Goal: Check status: Check status

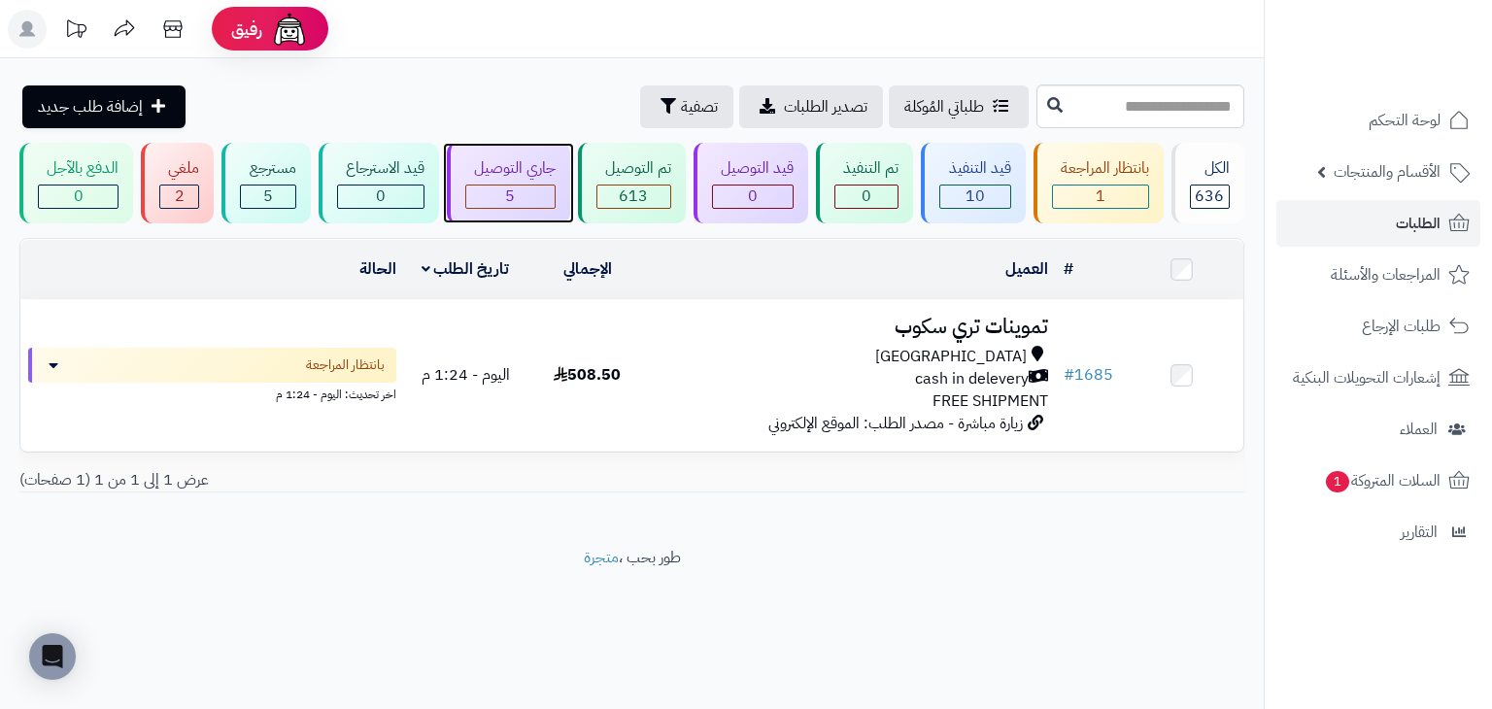
click at [544, 182] on div "جاري التوصيل 5" at bounding box center [508, 183] width 123 height 81
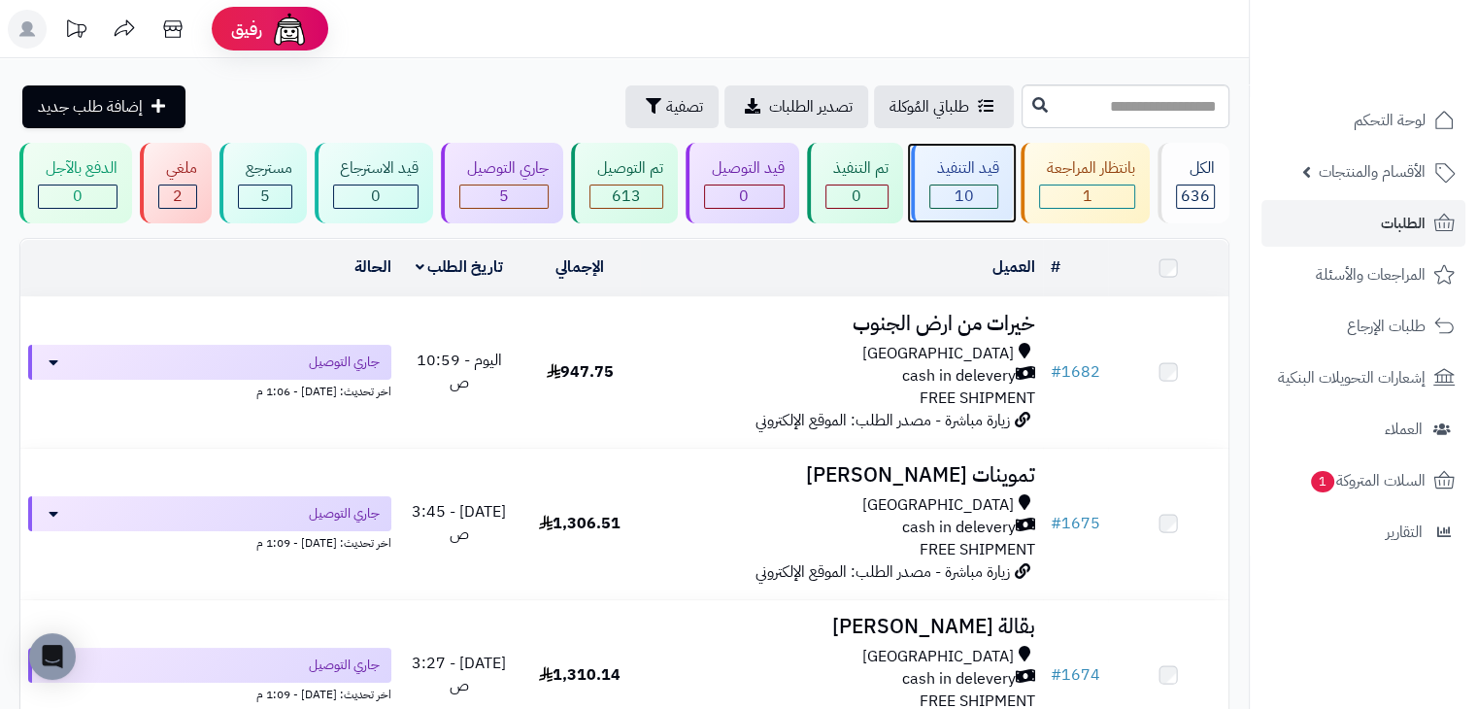
click at [952, 185] on div "10" at bounding box center [964, 196] width 68 height 22
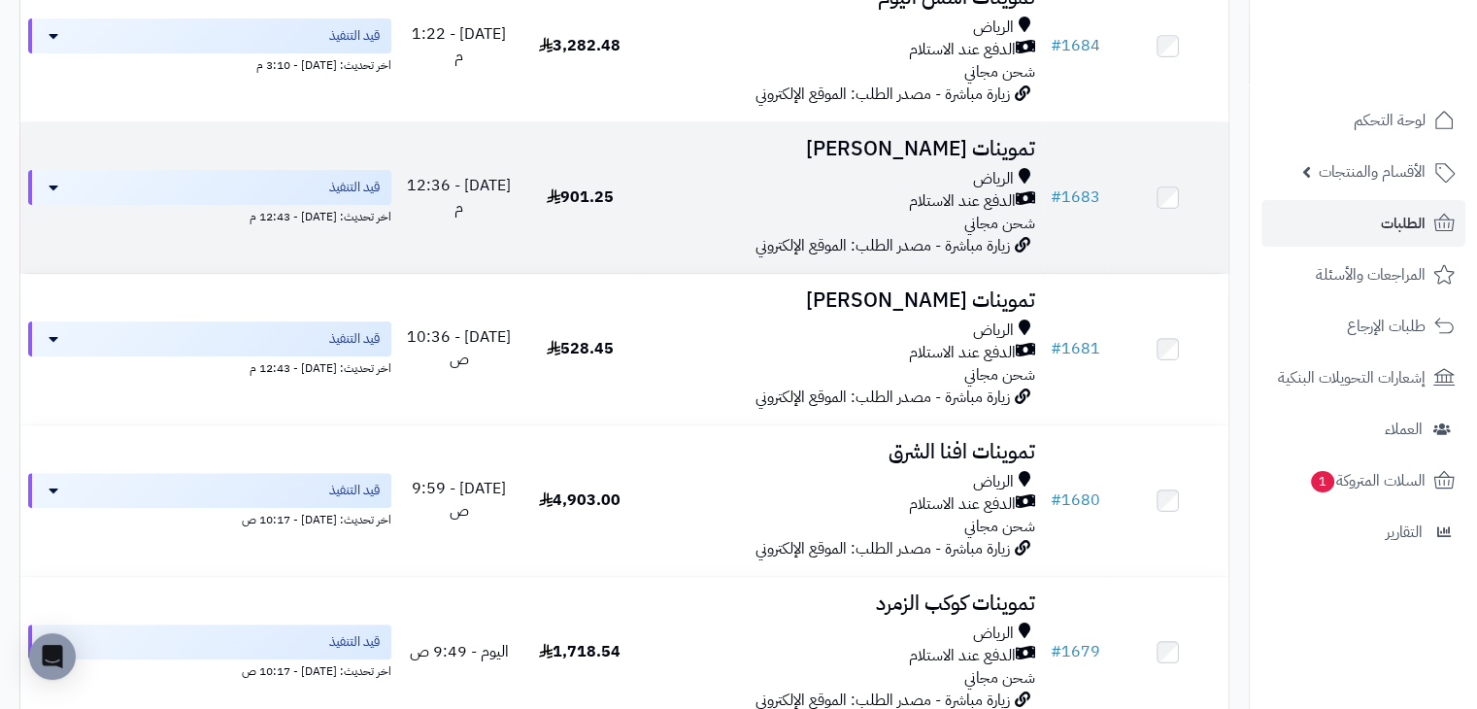
scroll to position [486, 0]
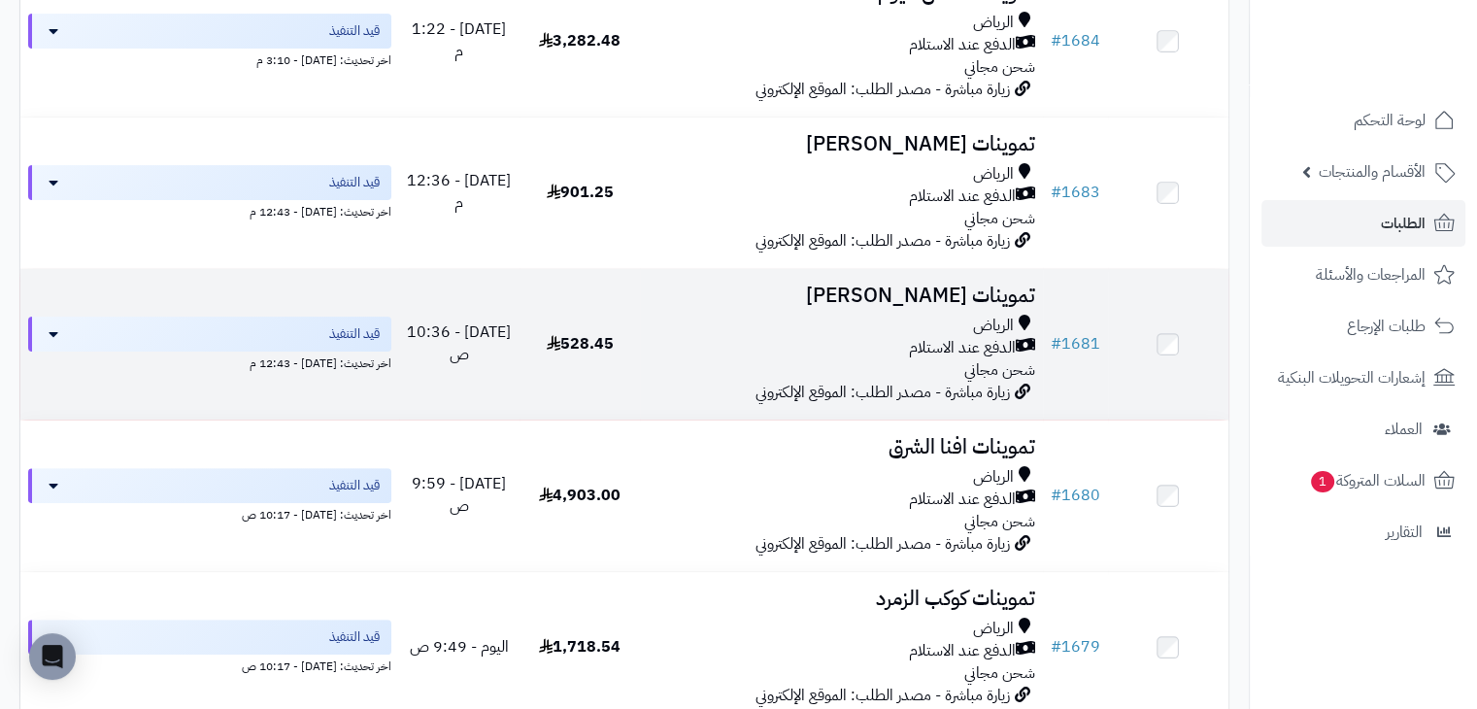
click at [838, 290] on h3 "تموينات [PERSON_NAME]" at bounding box center [841, 296] width 387 height 22
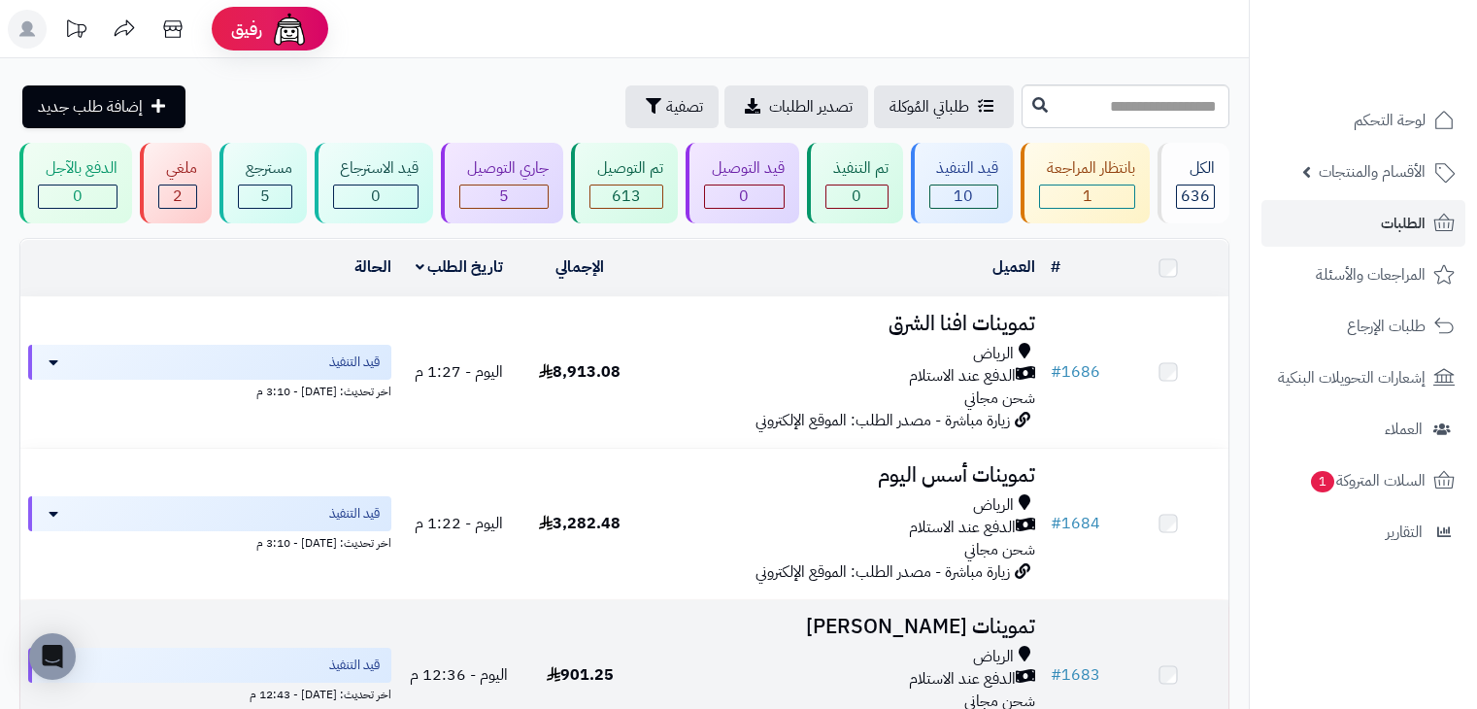
scroll to position [486, 0]
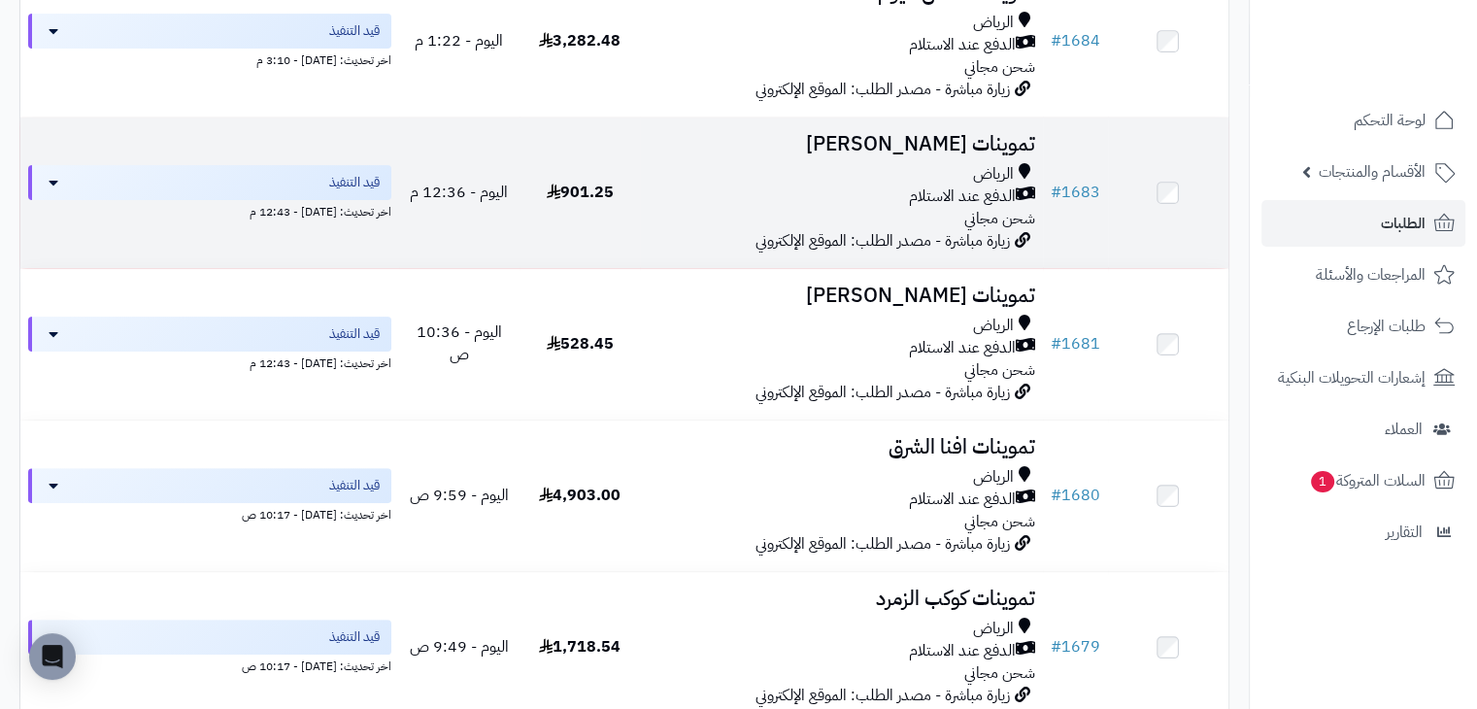
click at [654, 222] on div "الرياض الدفع عند الاستلام شحن مجاني" at bounding box center [841, 196] width 387 height 67
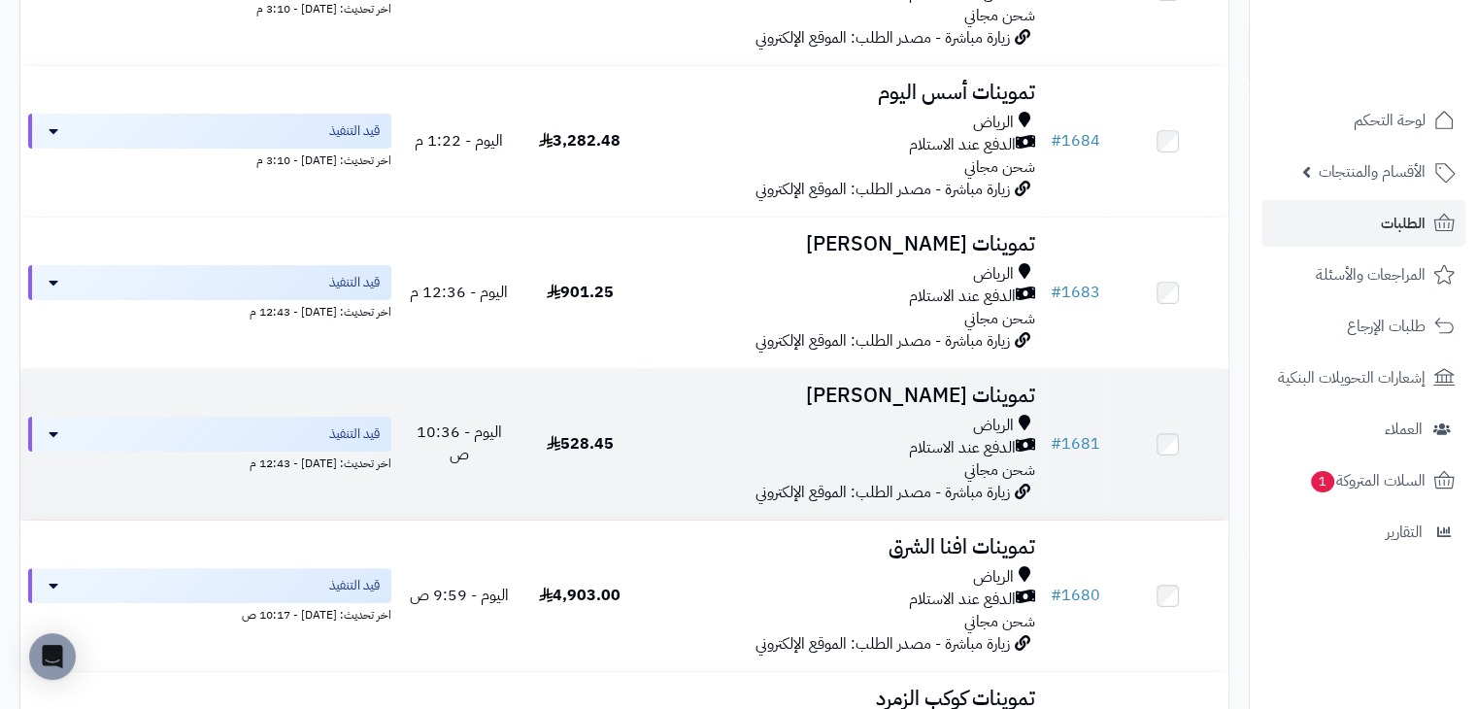
scroll to position [388, 0]
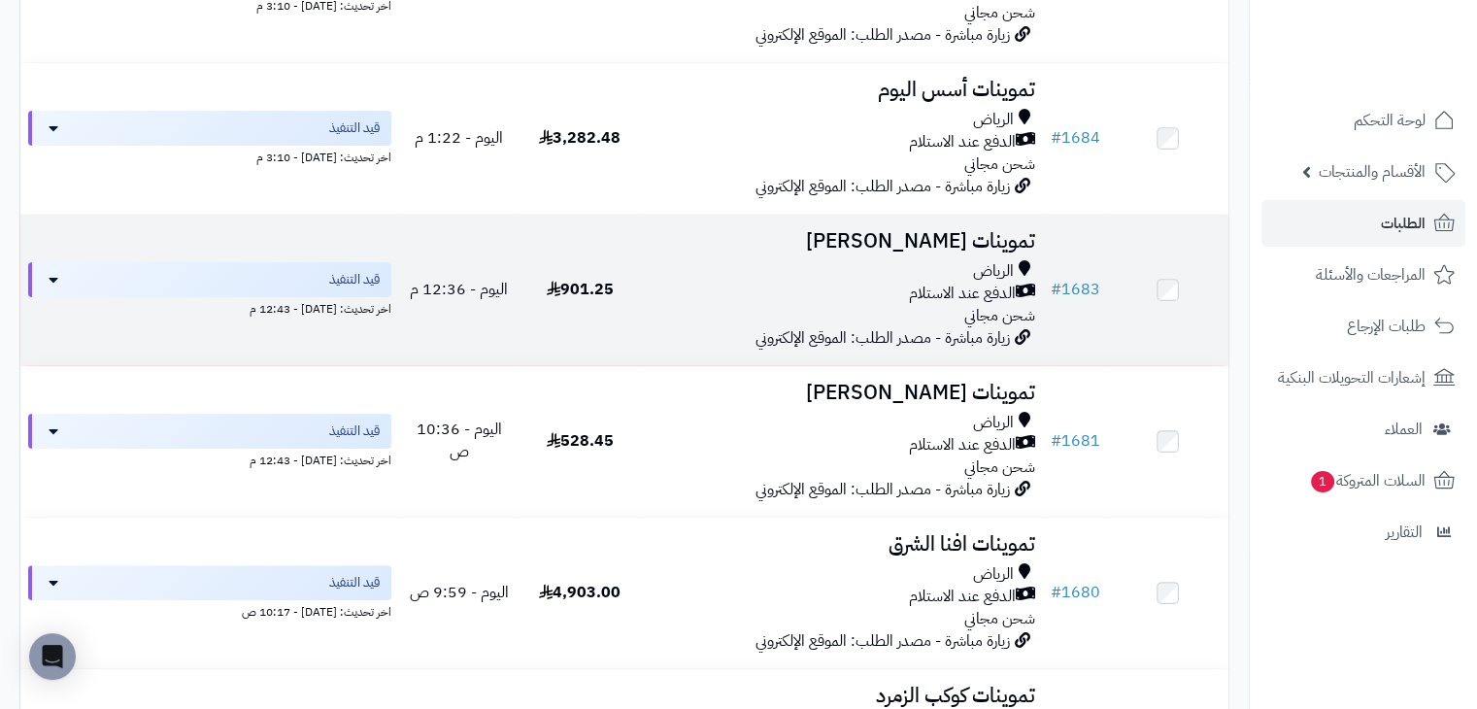
click at [633, 285] on td "901.25" at bounding box center [580, 290] width 120 height 151
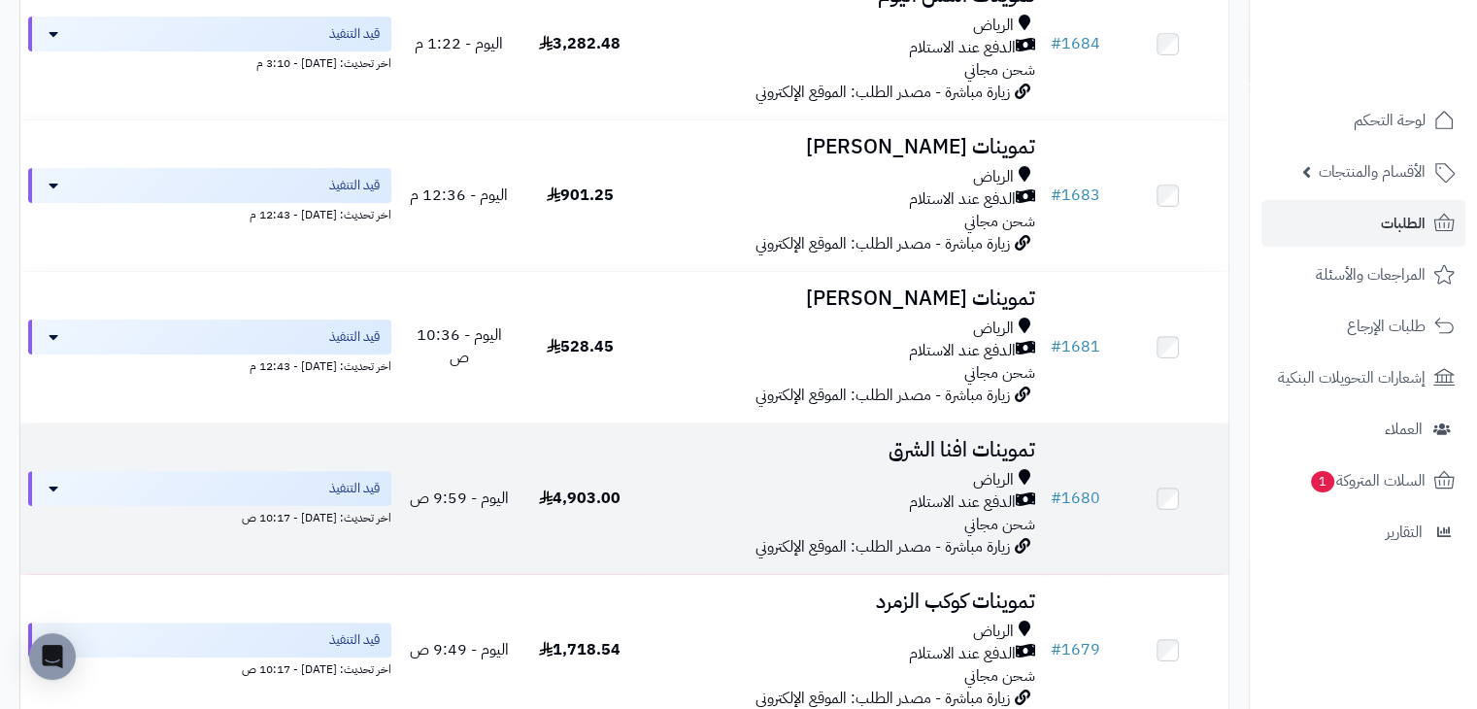
scroll to position [486, 0]
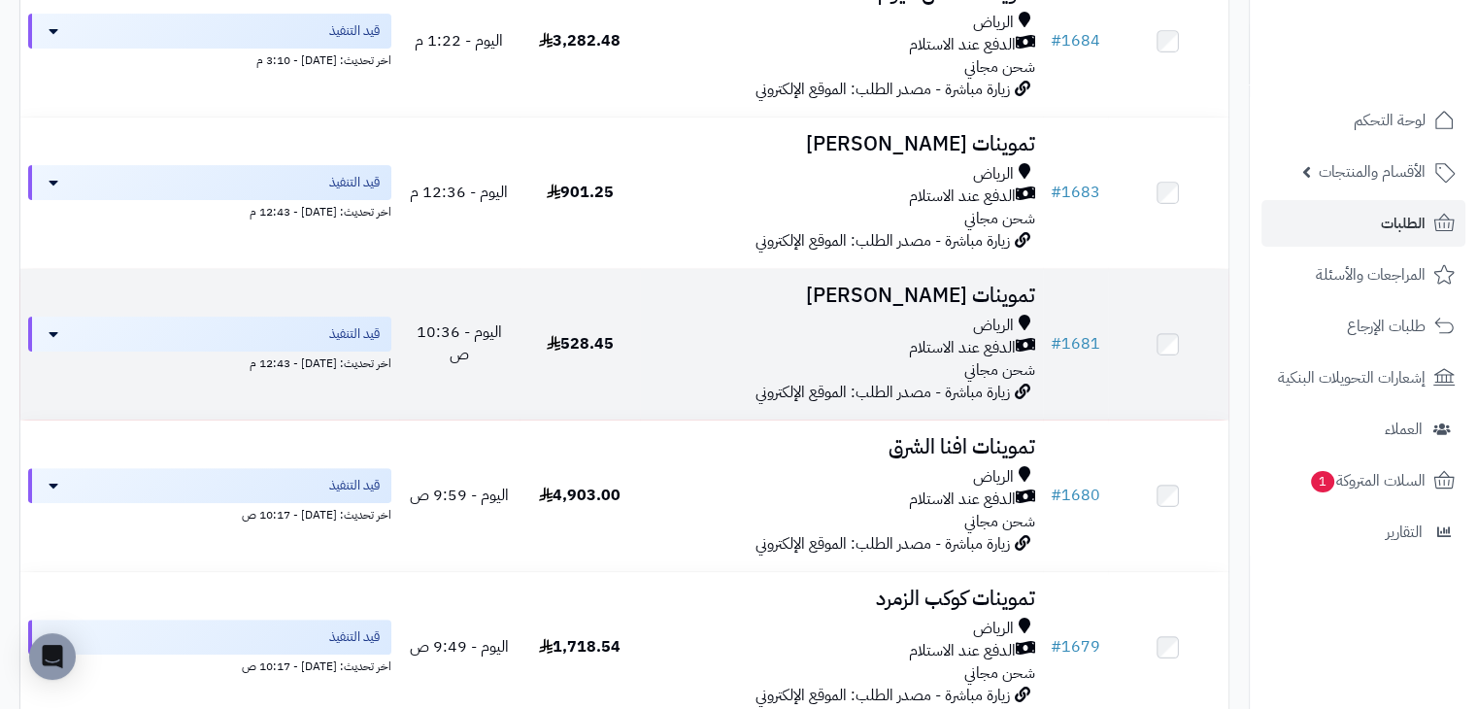
click at [576, 302] on td "528.45" at bounding box center [580, 344] width 120 height 151
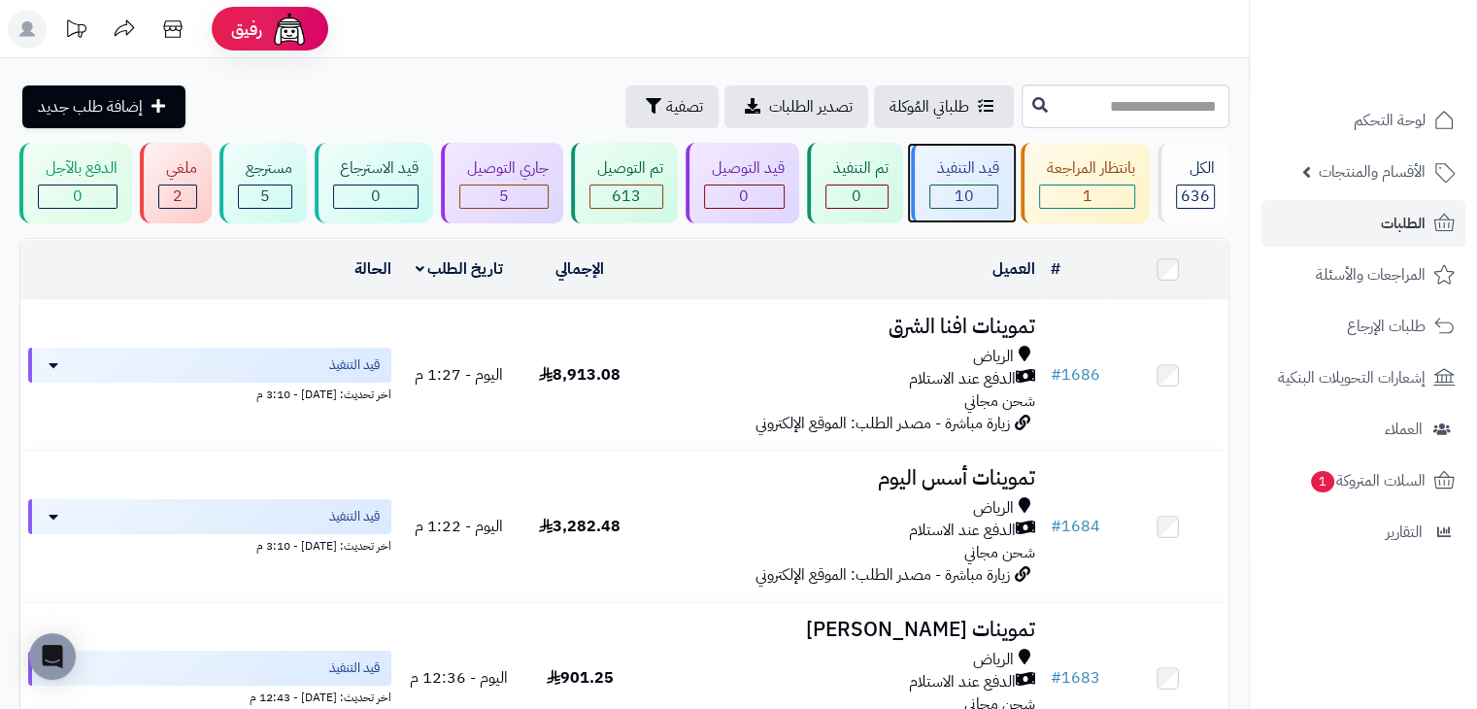
click at [941, 176] on div "قيد التنفيذ" at bounding box center [964, 168] width 70 height 22
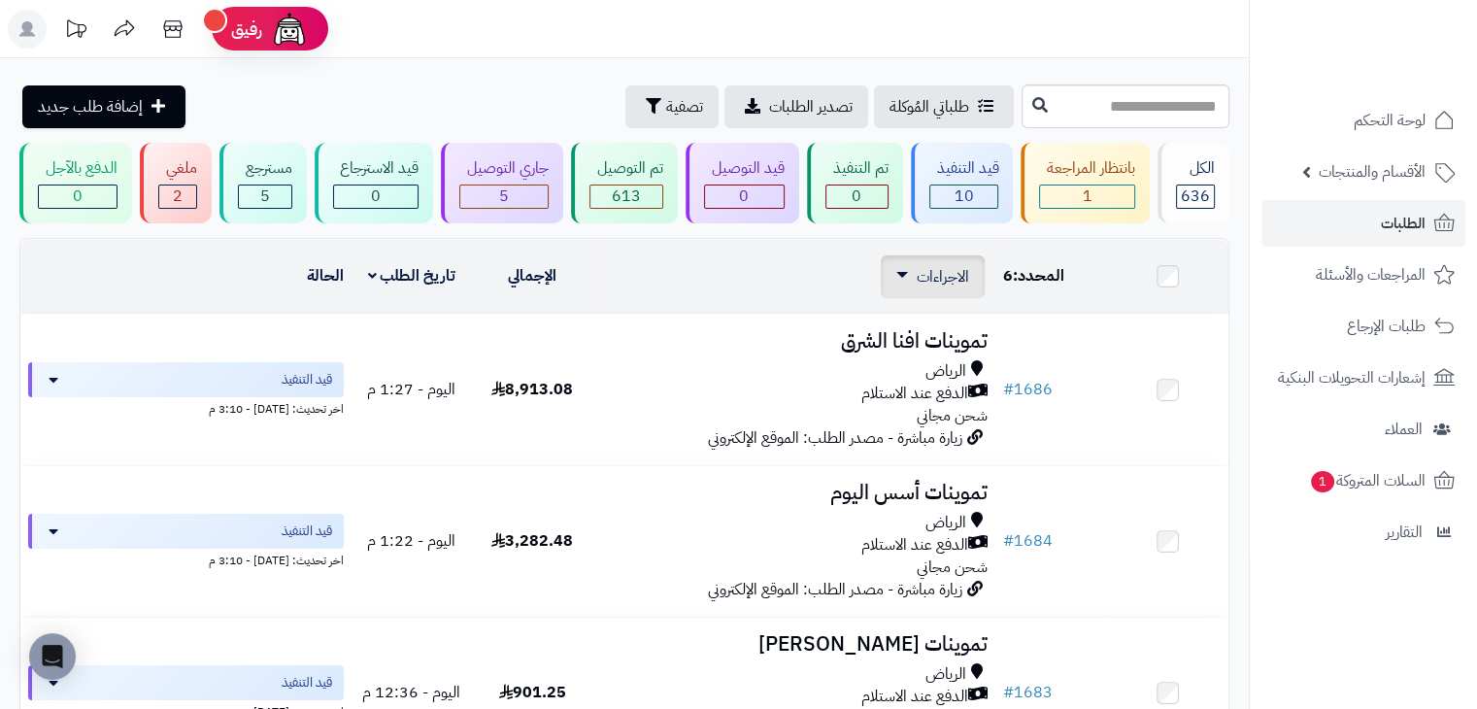
click at [934, 273] on span "الاجراءات" at bounding box center [943, 276] width 52 height 23
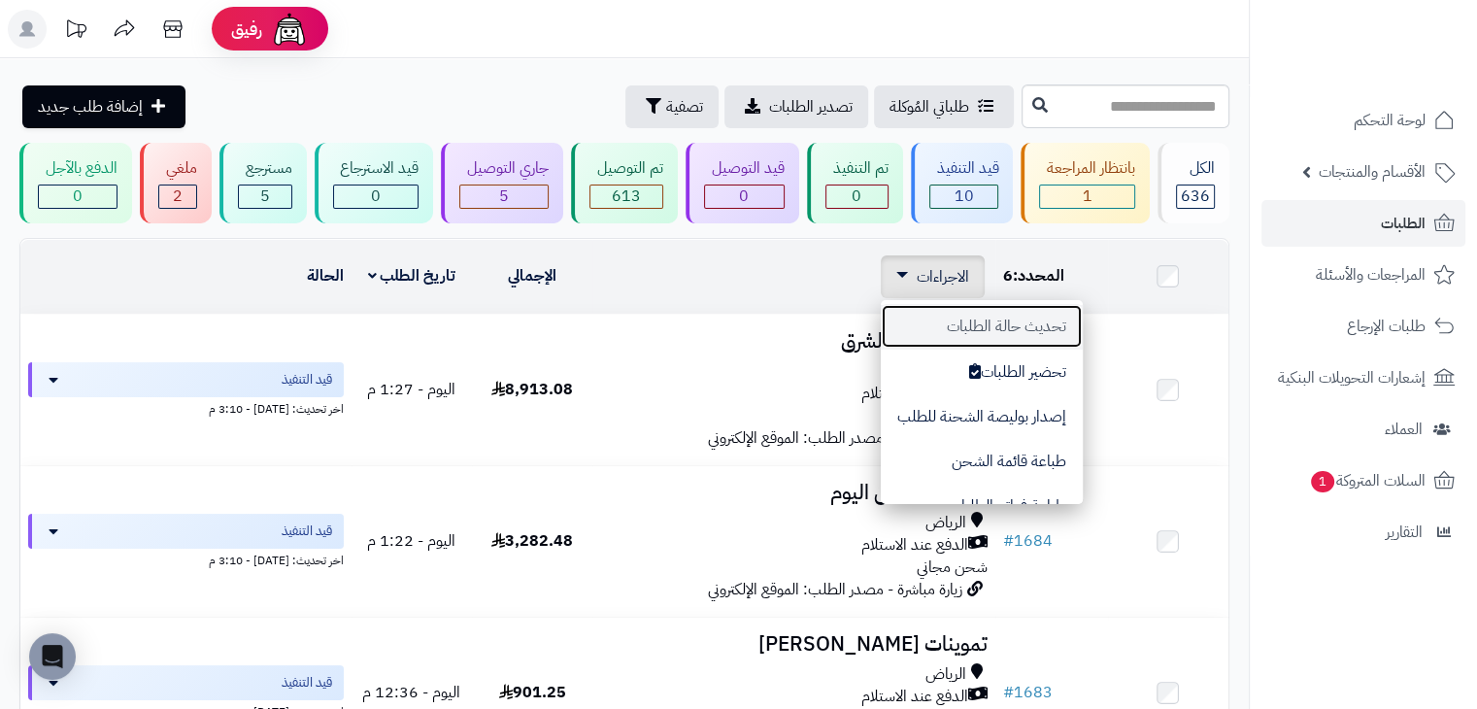
click at [959, 327] on button "تحديث حالة الطلبات" at bounding box center [982, 326] width 202 height 45
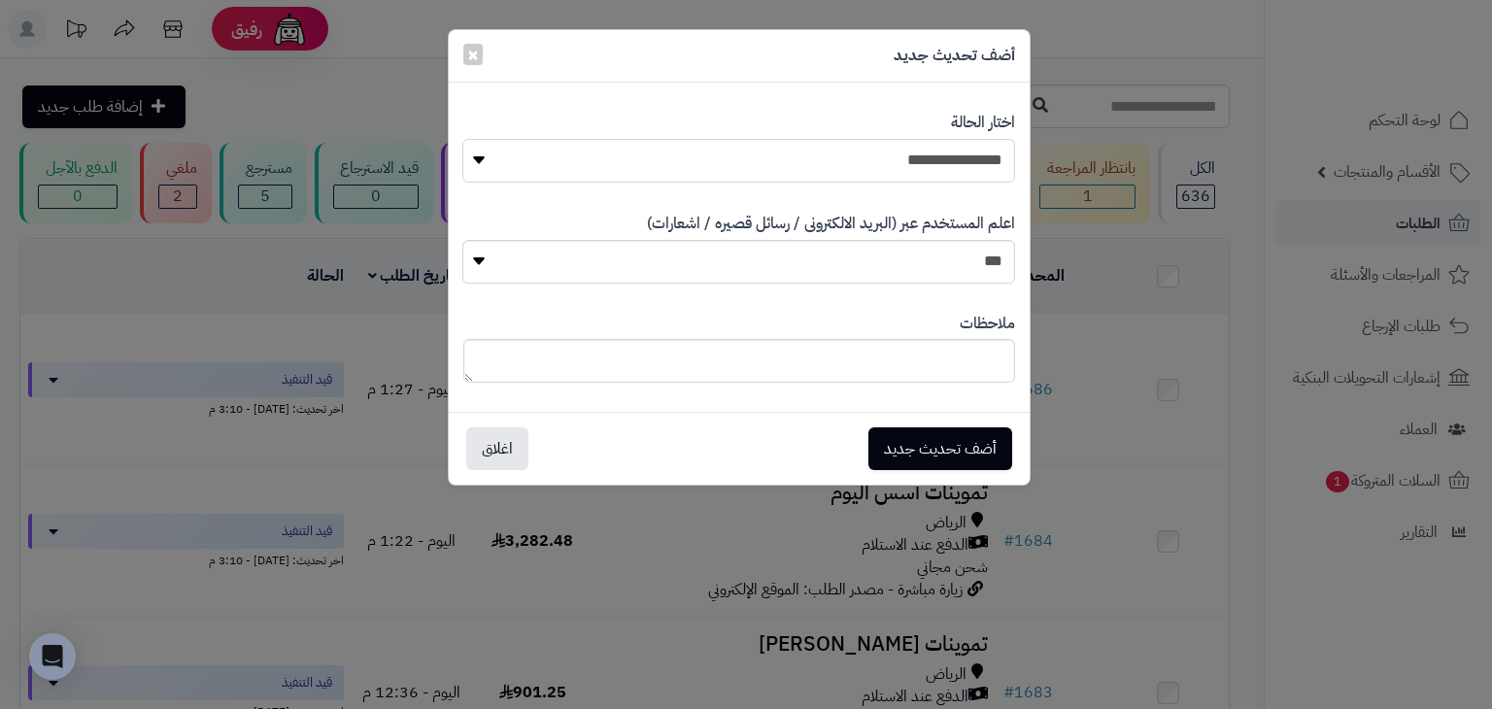
click at [831, 163] on select "**********" at bounding box center [738, 161] width 552 height 44
select select "**"
click at [462, 139] on select "**********" at bounding box center [738, 161] width 552 height 44
click at [978, 447] on button "أضف تحديث جديد" at bounding box center [940, 447] width 144 height 43
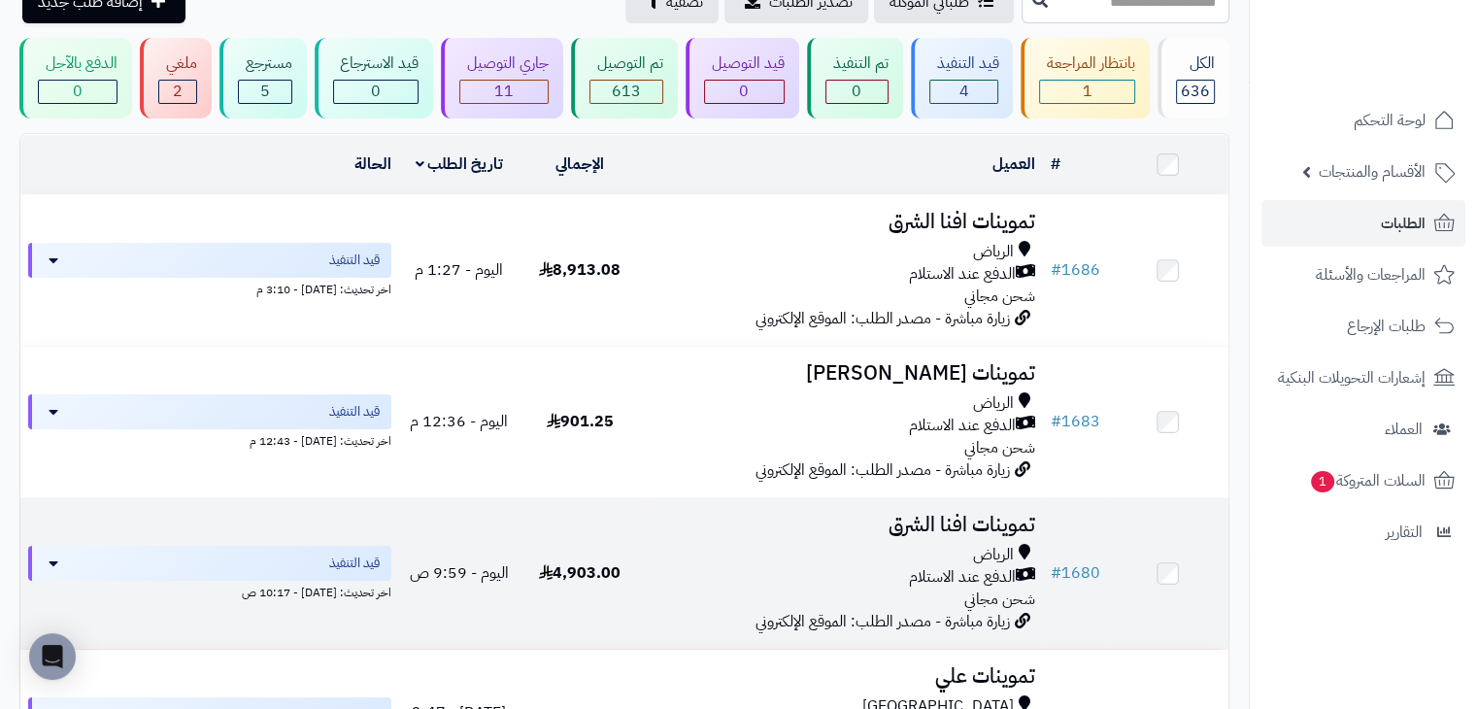
scroll to position [97, 0]
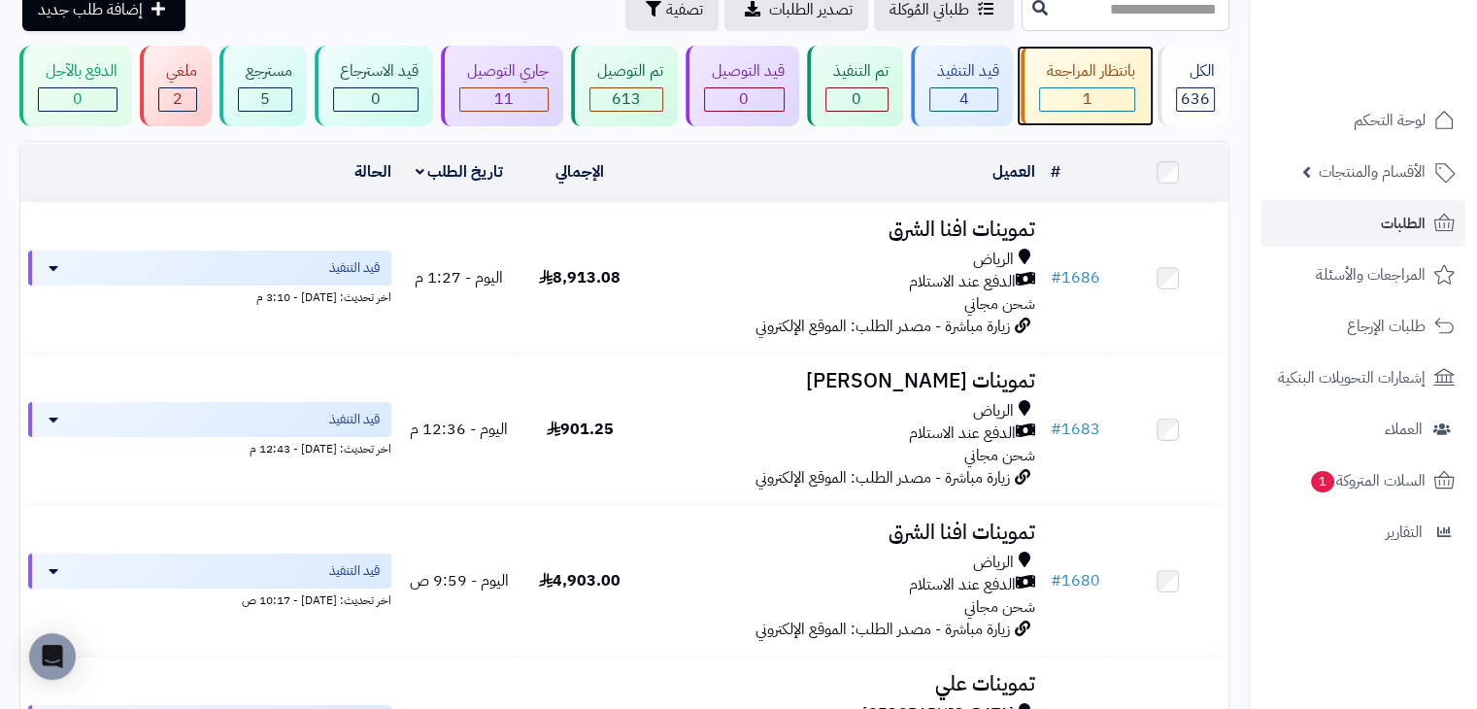
click at [1089, 103] on span "1" at bounding box center [1088, 98] width 10 height 23
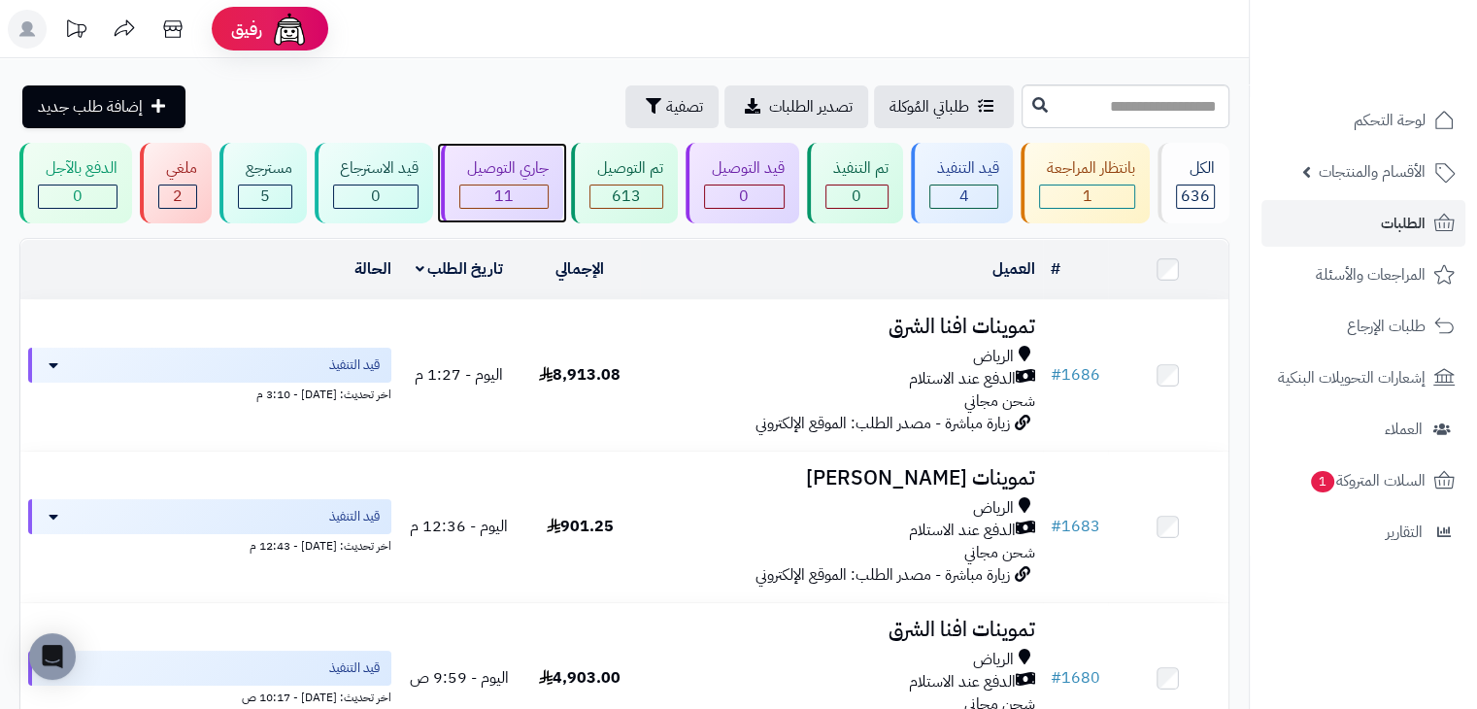
click at [476, 180] on div "جاري التوصيل" at bounding box center [503, 168] width 89 height 22
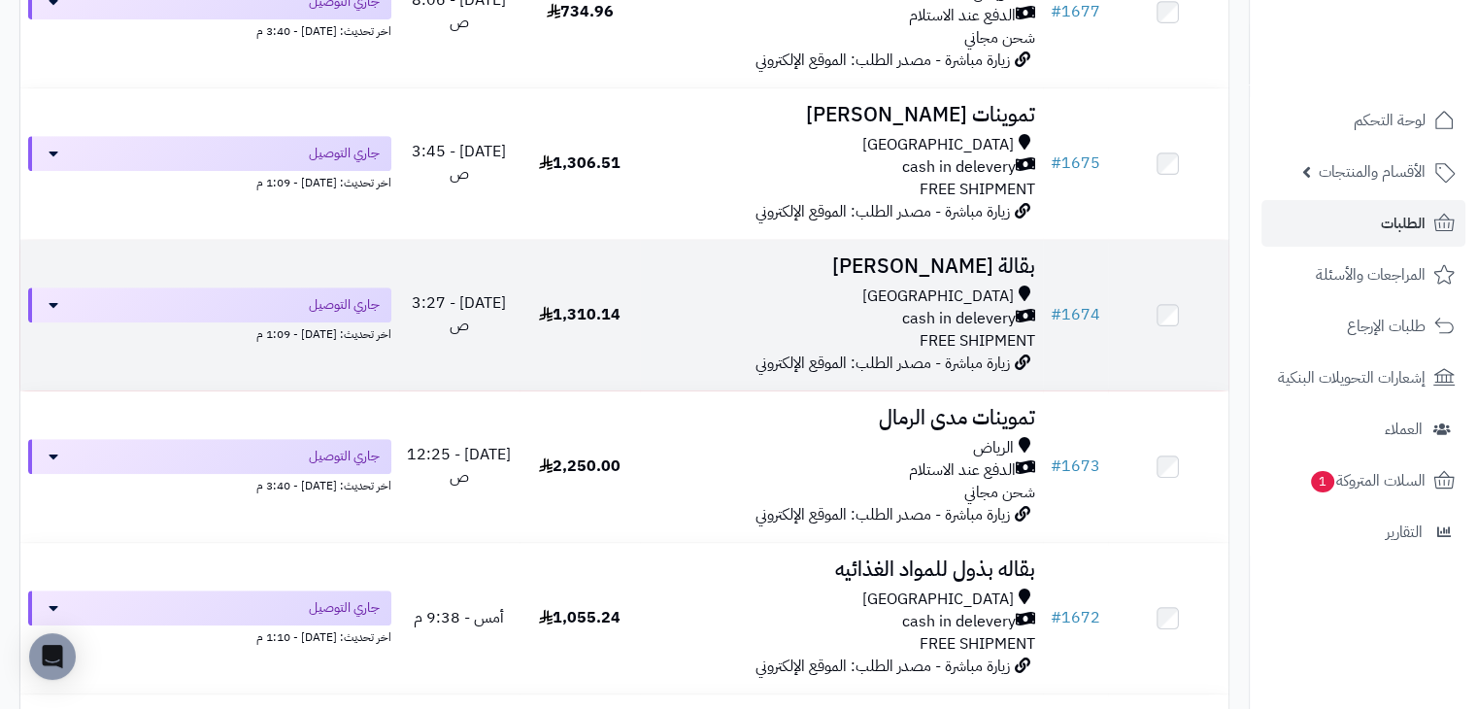
scroll to position [967, 0]
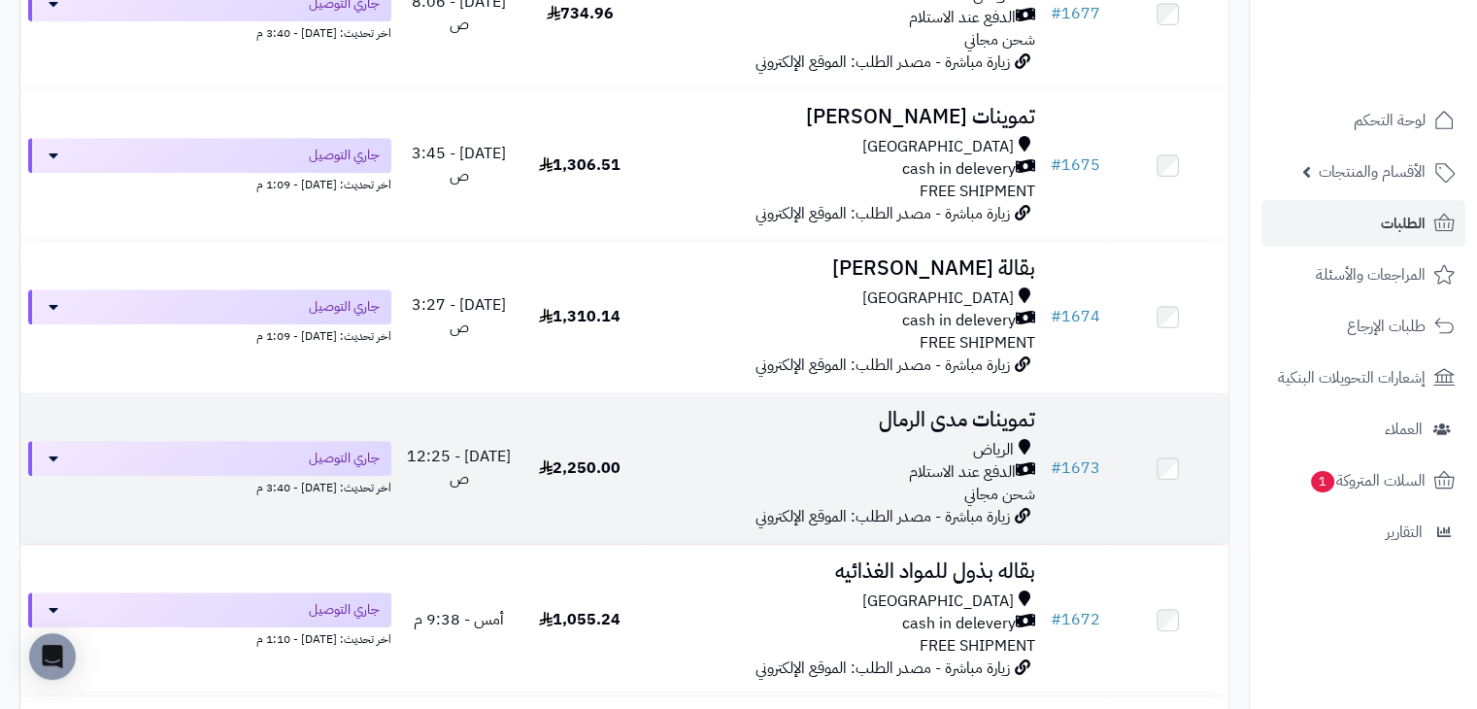
click at [792, 428] on h3 "تموينات مدى الرمال" at bounding box center [841, 420] width 387 height 22
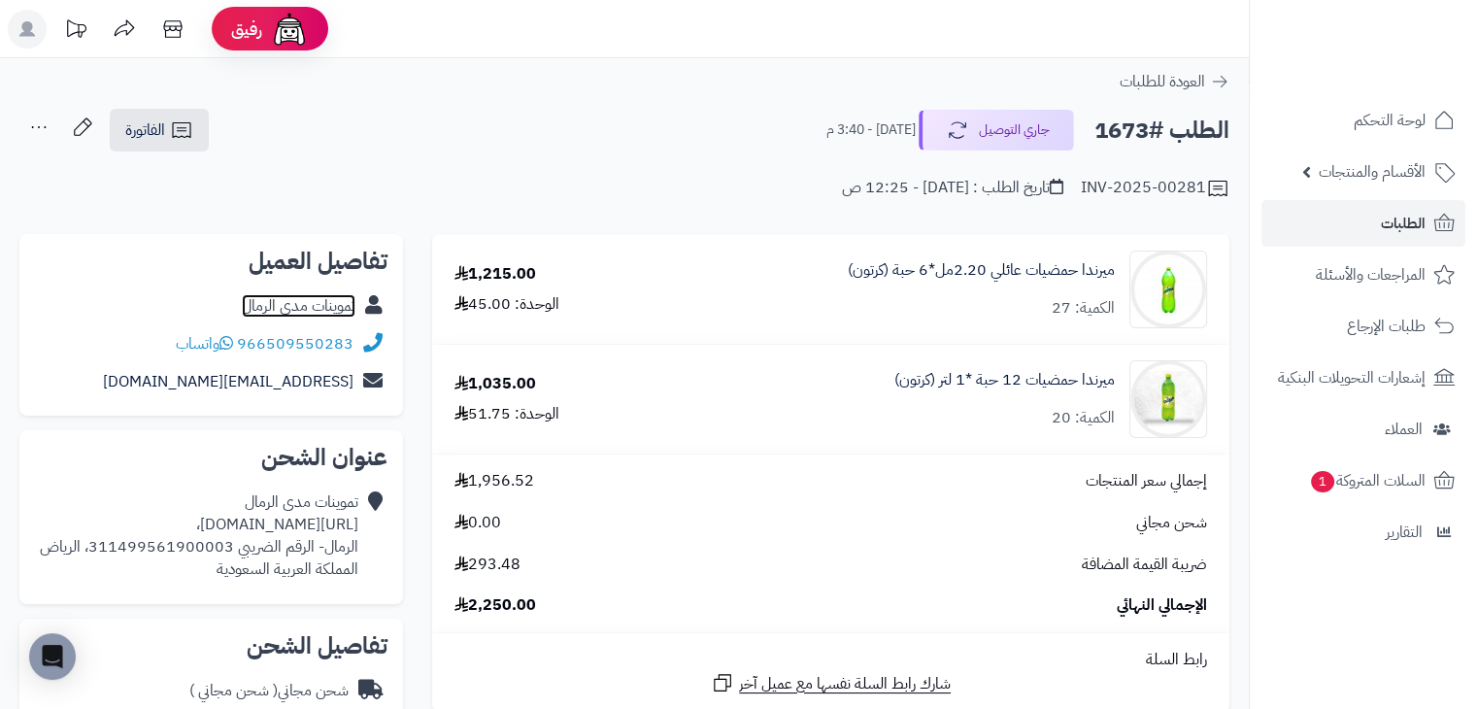
click at [266, 308] on link "تموينات مدى الرمال" at bounding box center [299, 305] width 114 height 23
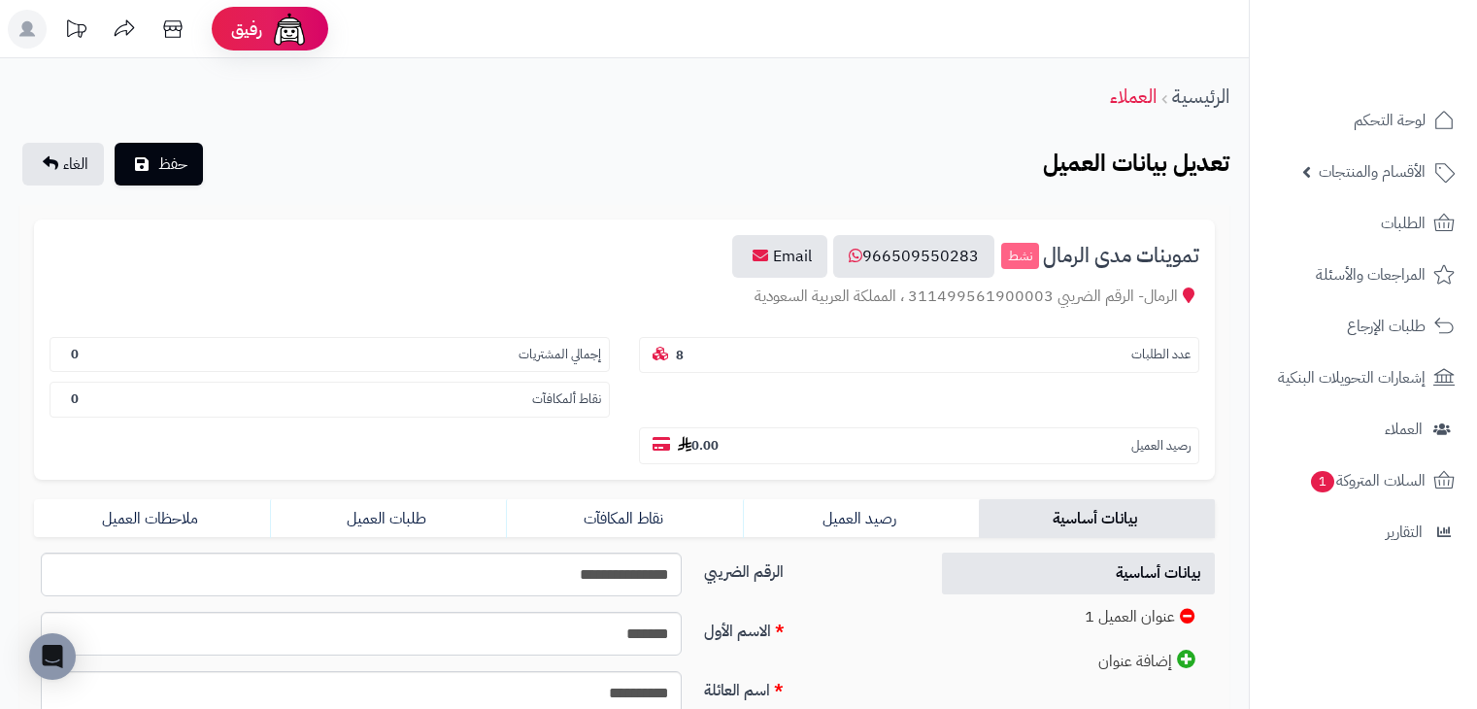
scroll to position [194, 0]
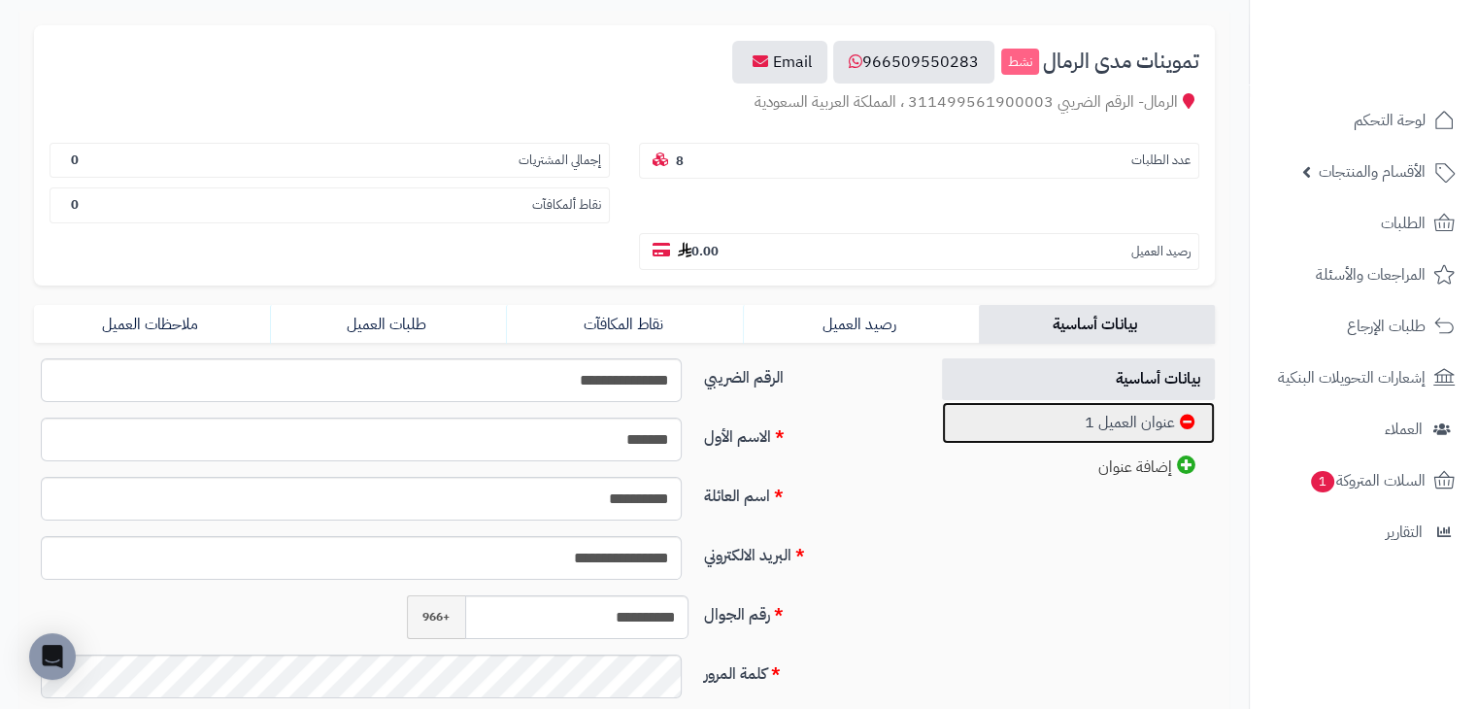
click at [1084, 402] on link "عنوان العميل 1" at bounding box center [1079, 423] width 274 height 42
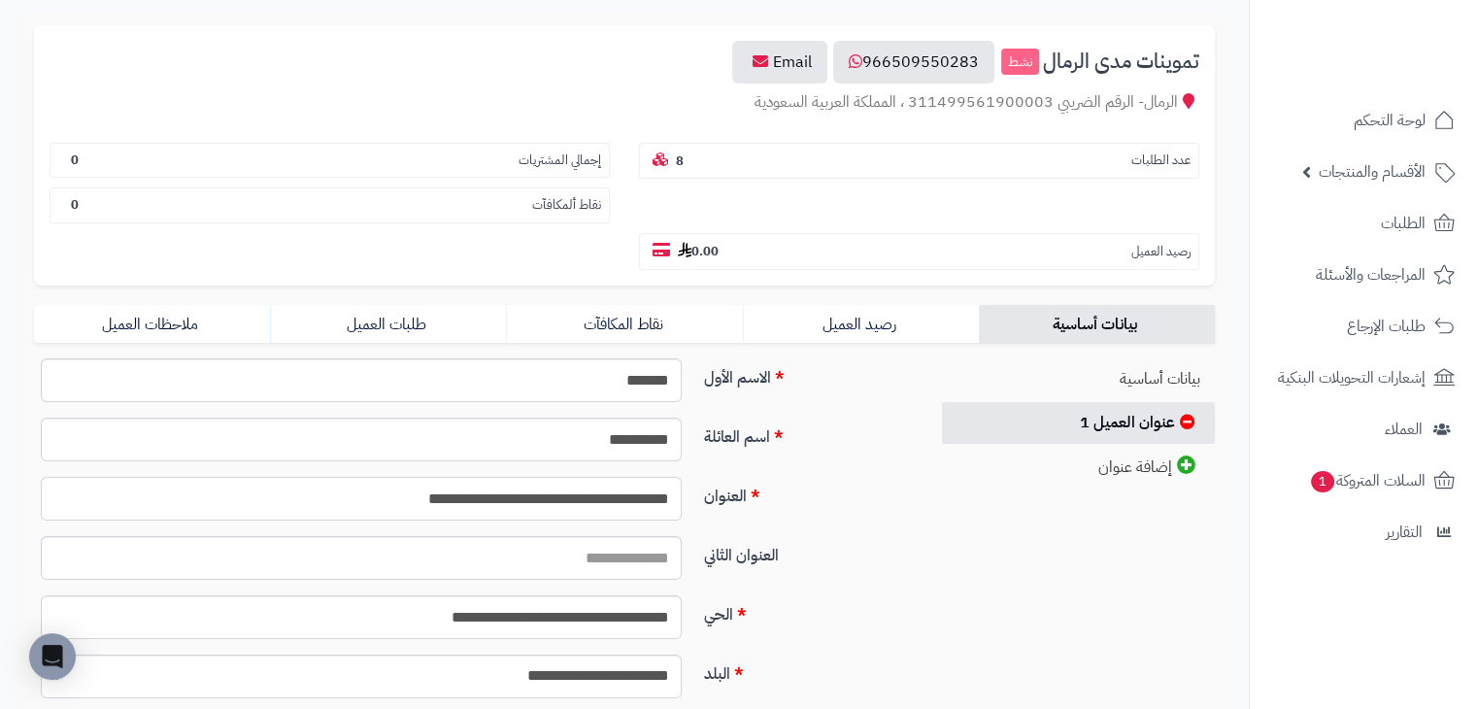
click at [621, 477] on input "**********" at bounding box center [361, 499] width 641 height 44
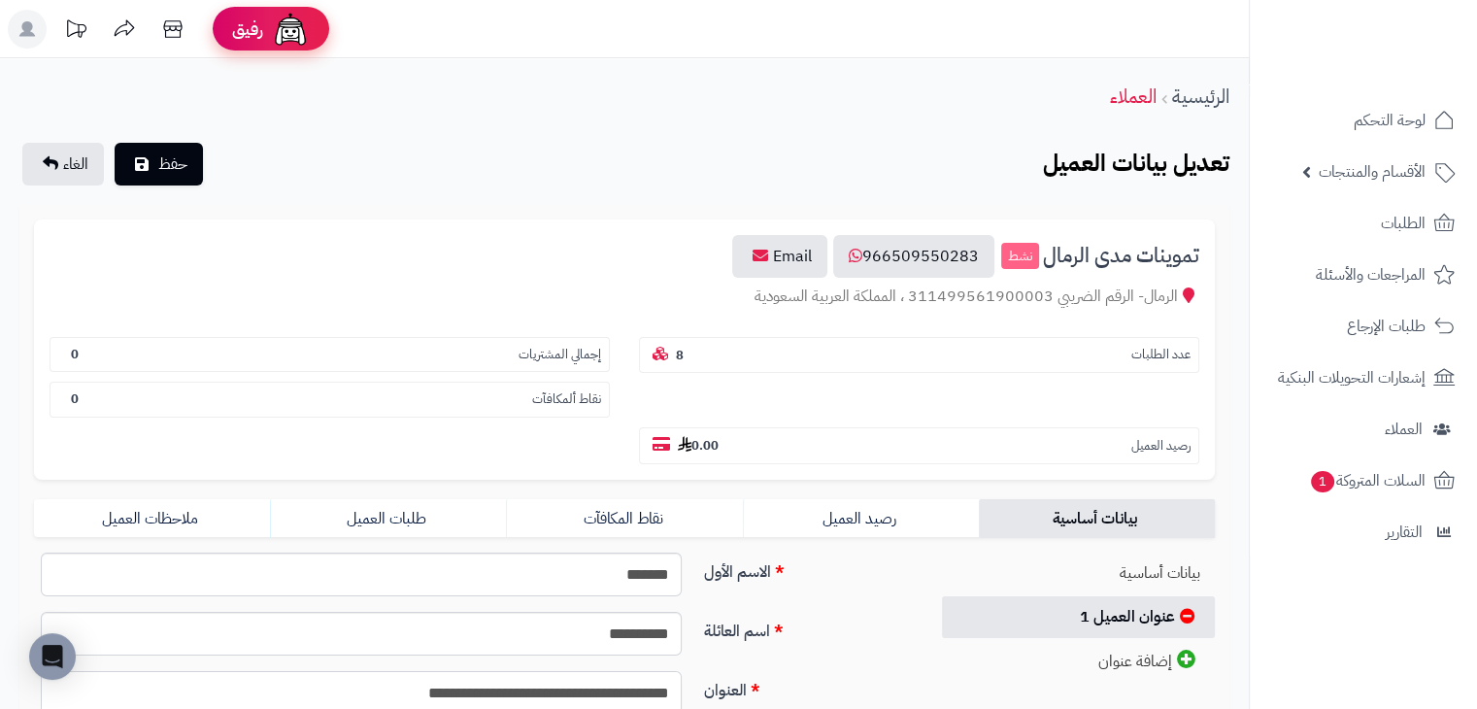
scroll to position [0, 0]
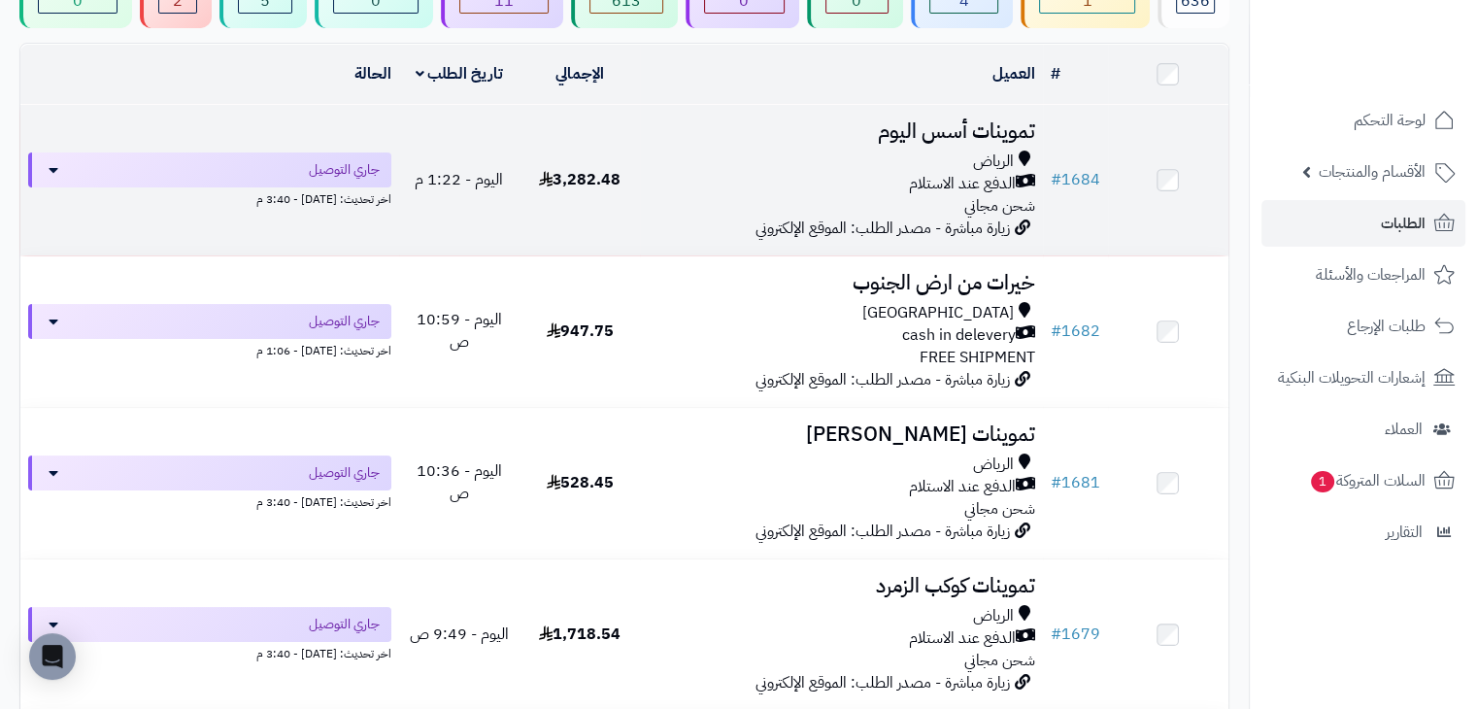
scroll to position [190, 0]
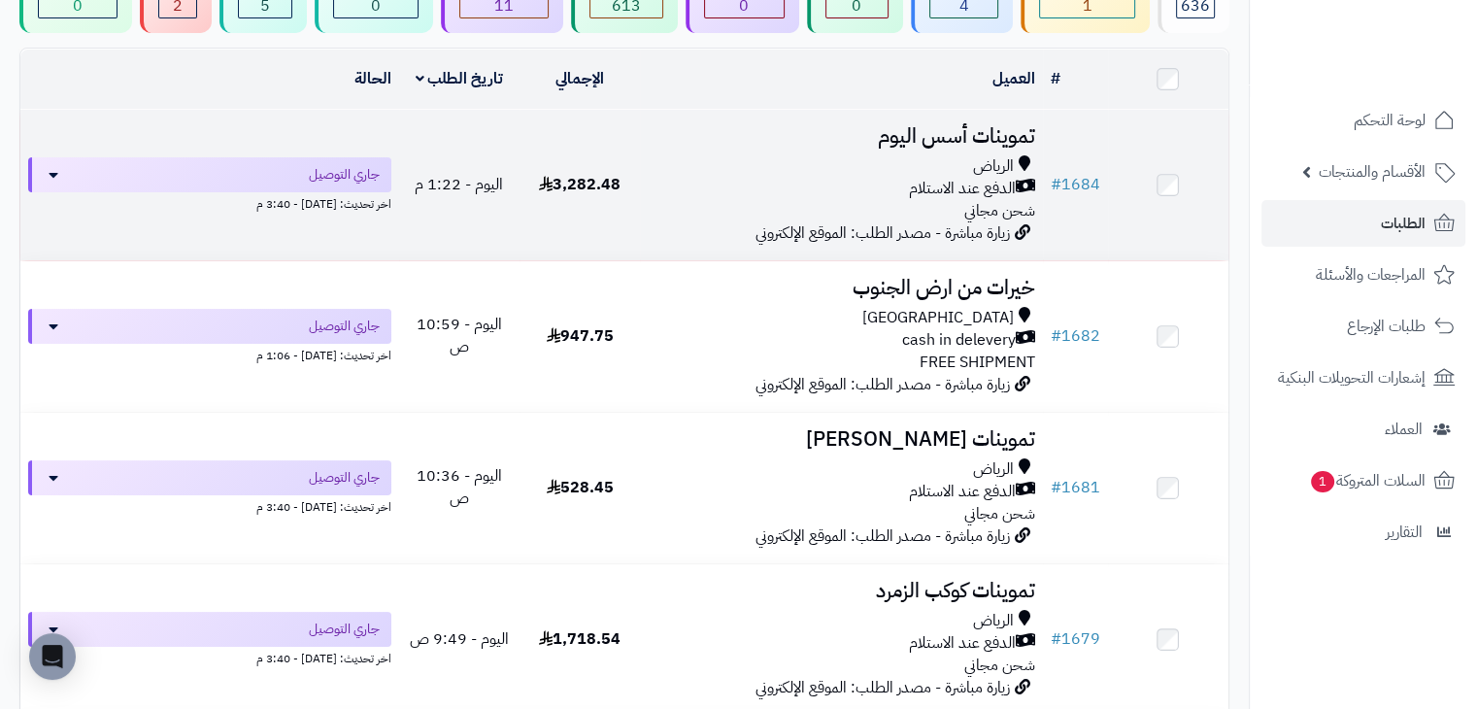
click at [820, 140] on h3 "تموينات أسس اليوم" at bounding box center [841, 136] width 387 height 22
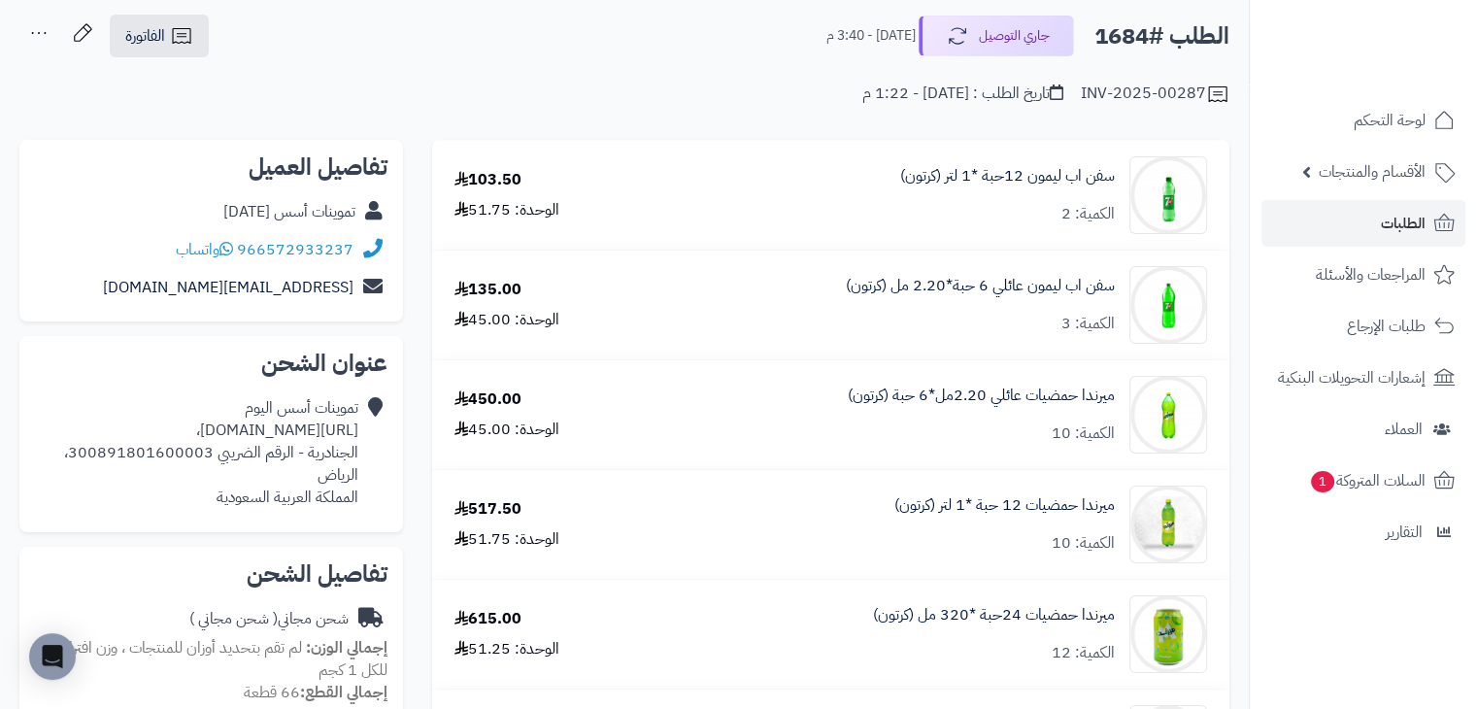
scroll to position [97, 0]
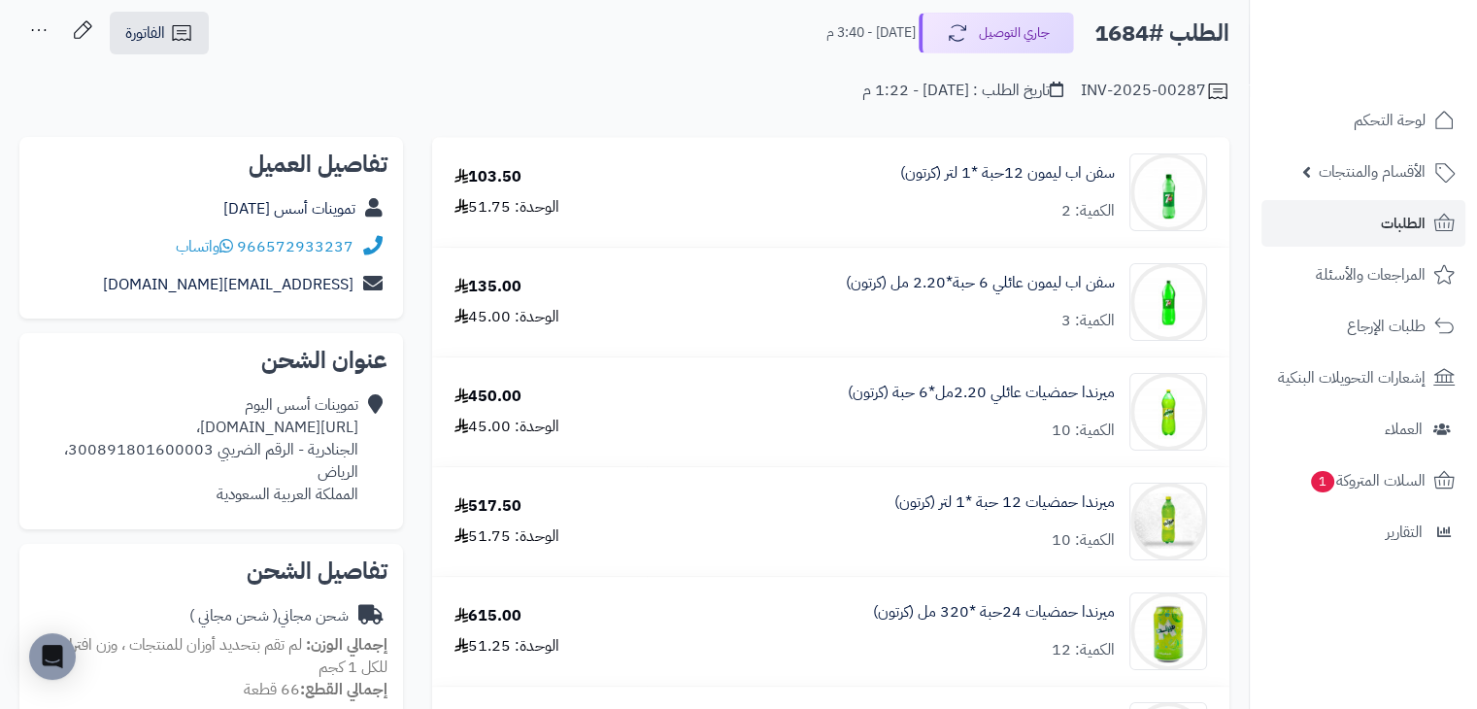
click at [270, 192] on div "تموينات أسس [DATE]" at bounding box center [211, 209] width 353 height 38
click at [285, 220] on div "تموينات أسس [DATE]" at bounding box center [211, 209] width 353 height 38
click at [298, 202] on link "تموينات أسس اليوم" at bounding box center [289, 208] width 132 height 23
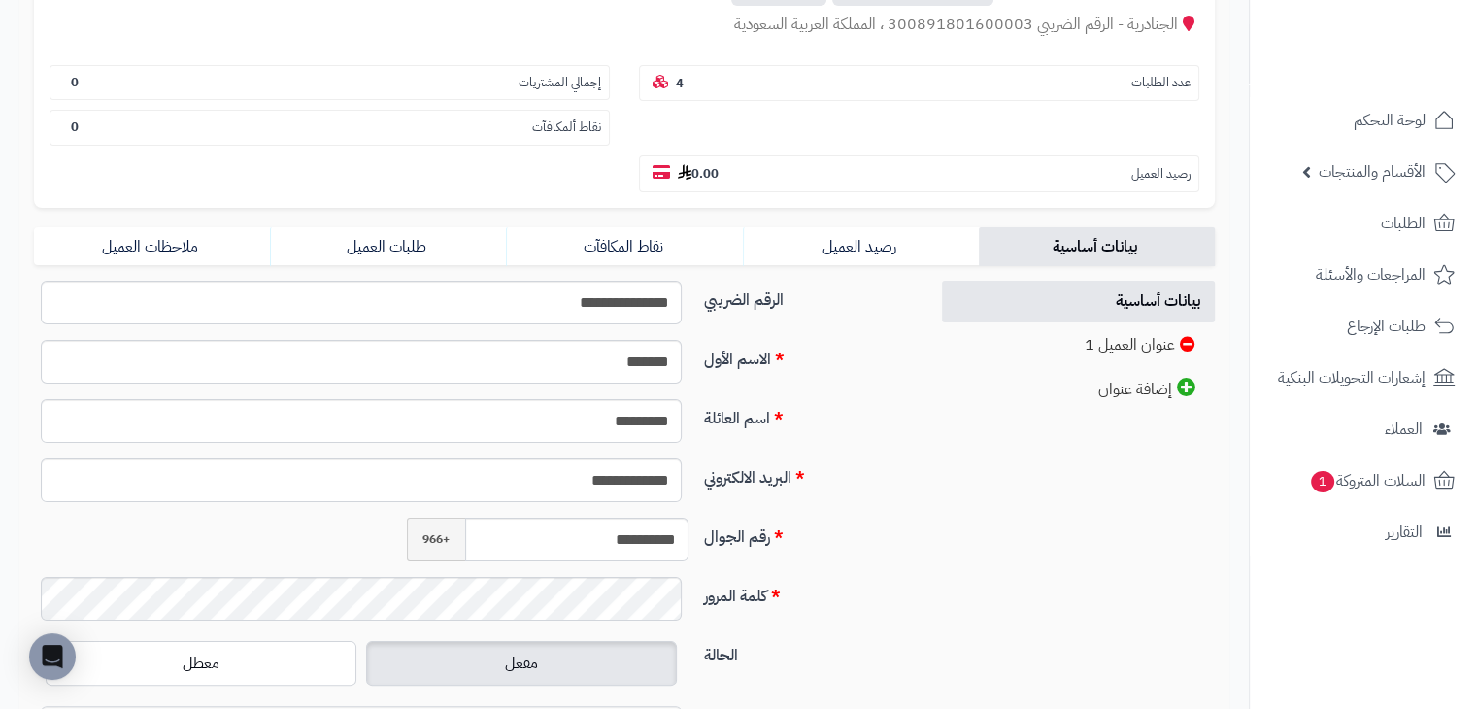
scroll to position [291, 0]
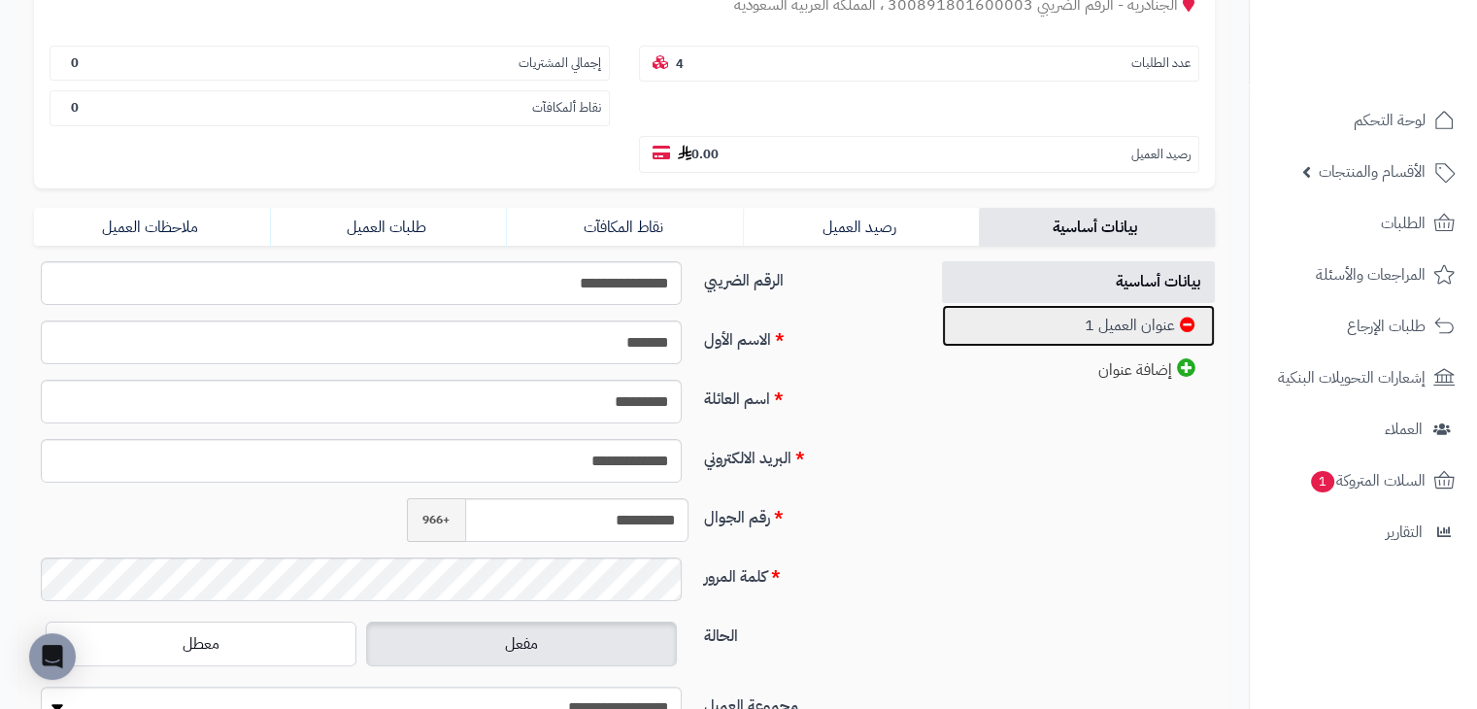
click at [1014, 305] on link "عنوان العميل 1" at bounding box center [1079, 326] width 274 height 42
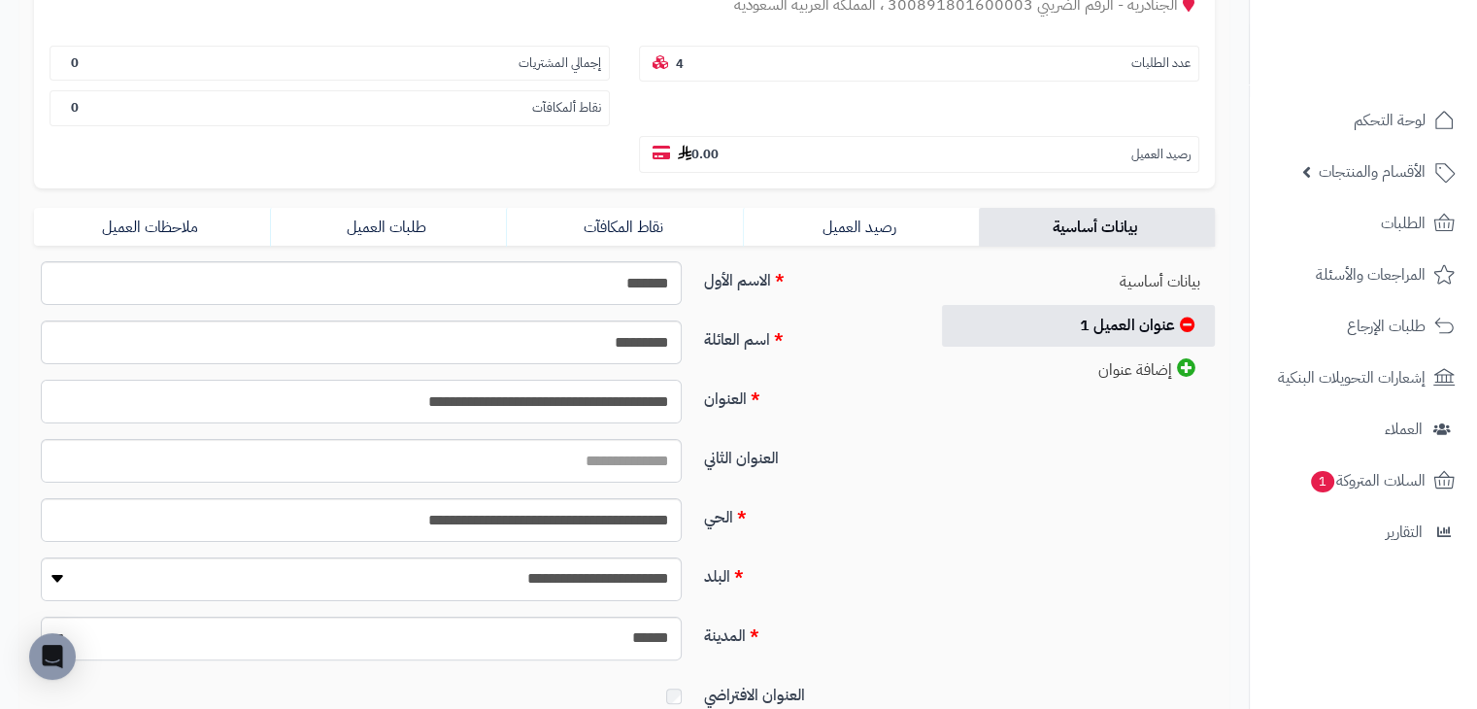
click at [572, 380] on input "**********" at bounding box center [361, 402] width 641 height 44
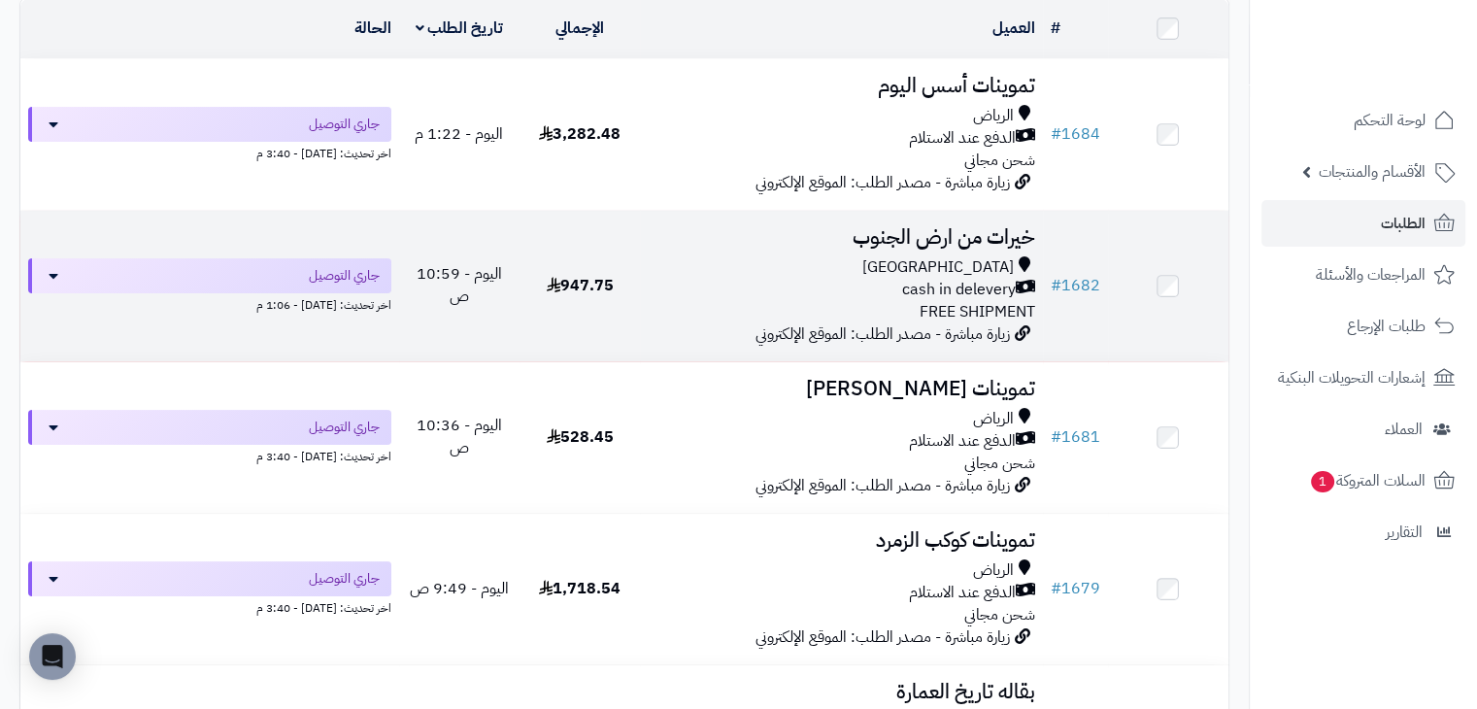
scroll to position [385, 0]
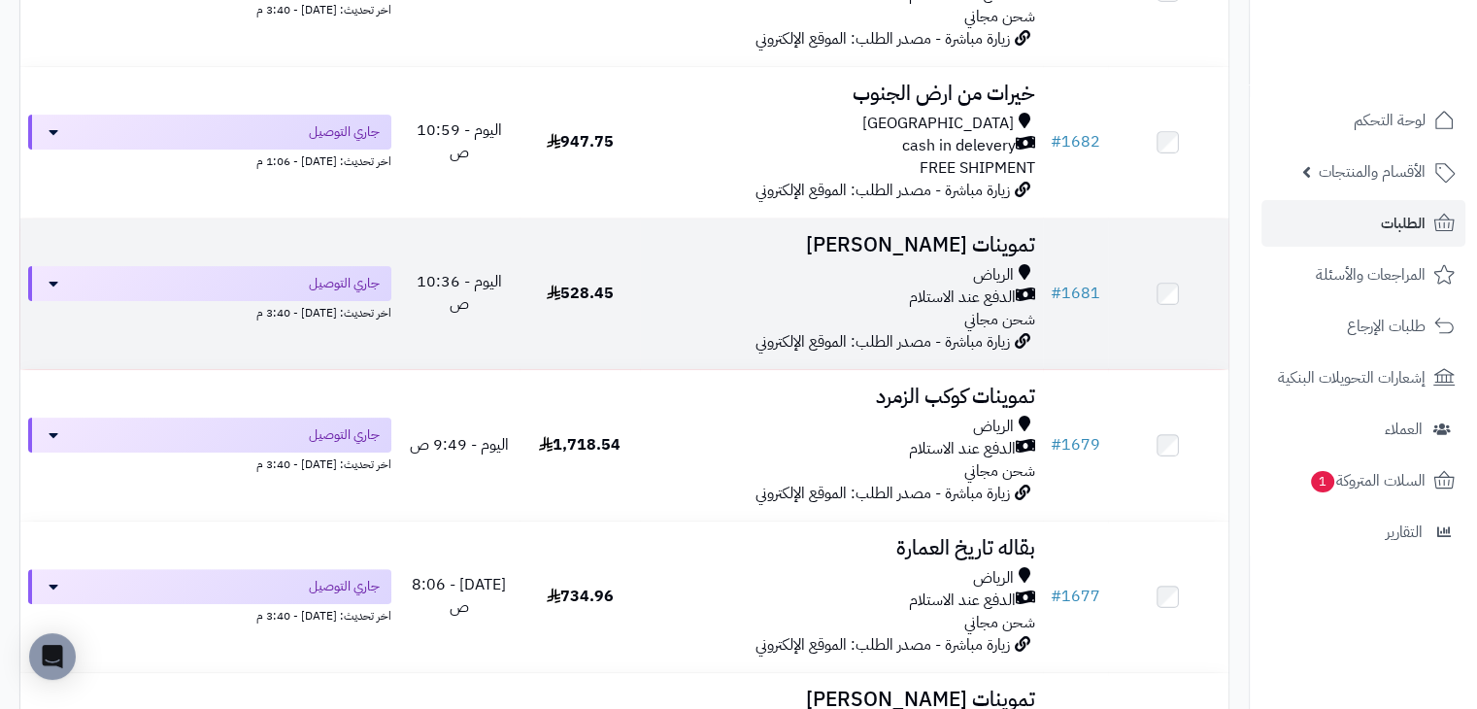
click at [703, 255] on td "تموينات [PERSON_NAME] [PERSON_NAME] عند الاستلام شحن مجاني زيارة مباشرة - مصدر …" at bounding box center [841, 294] width 402 height 151
click at [705, 264] on div "الرياض" at bounding box center [841, 275] width 387 height 22
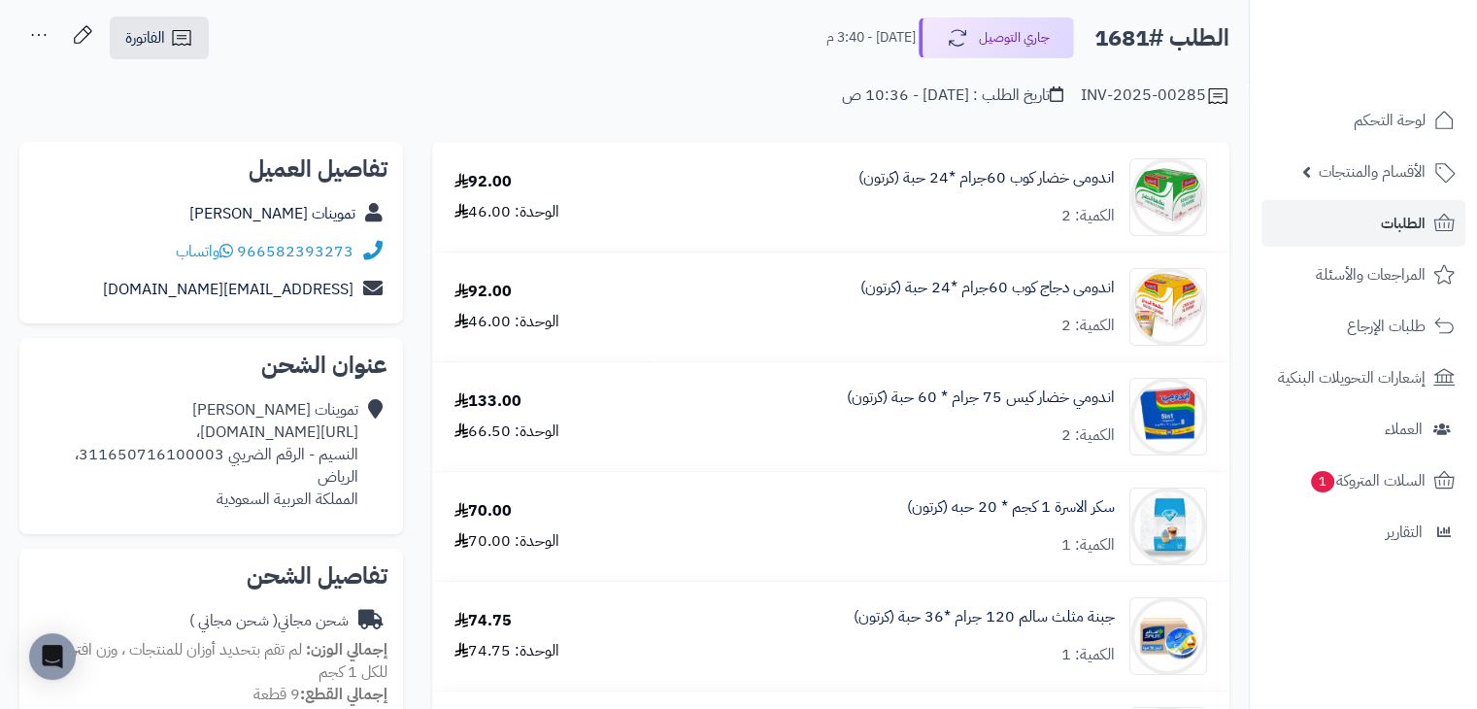
scroll to position [97, 0]
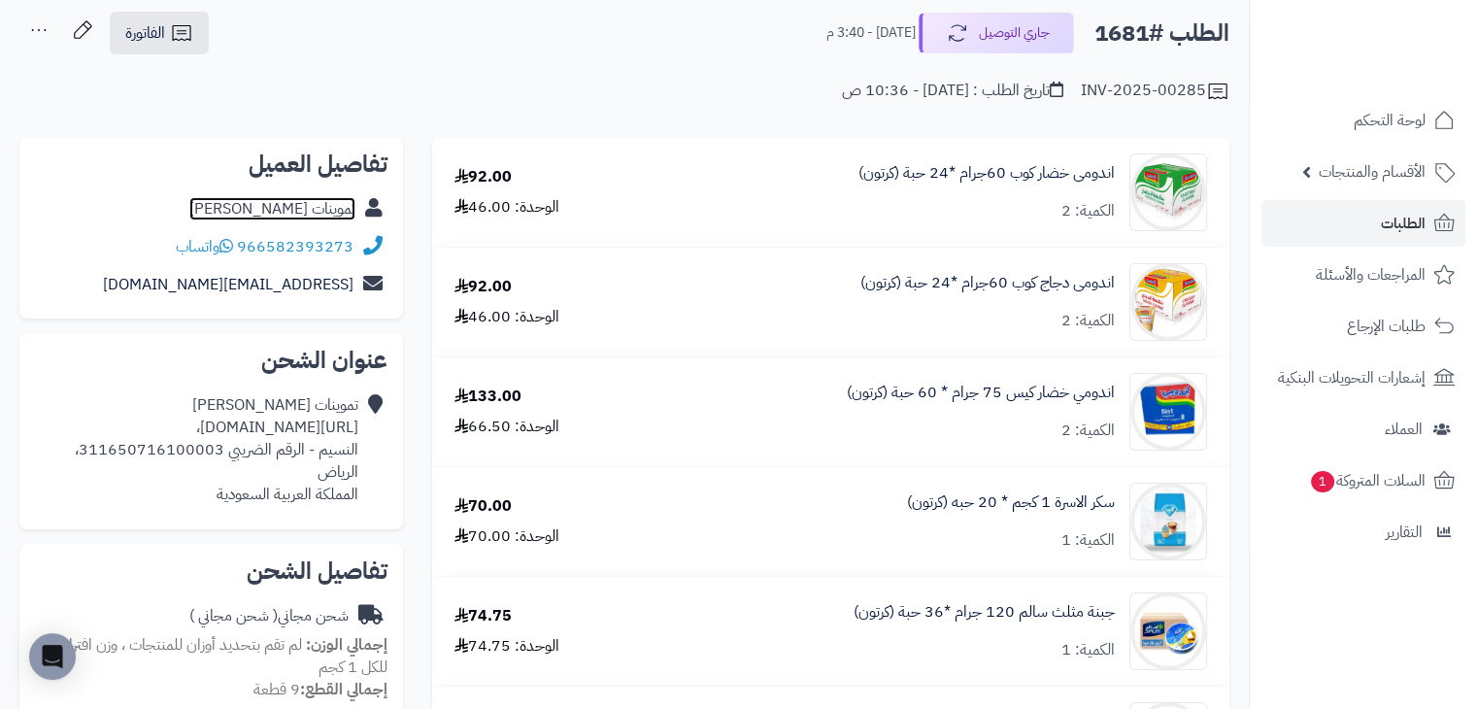
click at [296, 219] on link "تموينات [PERSON_NAME]" at bounding box center [272, 208] width 166 height 23
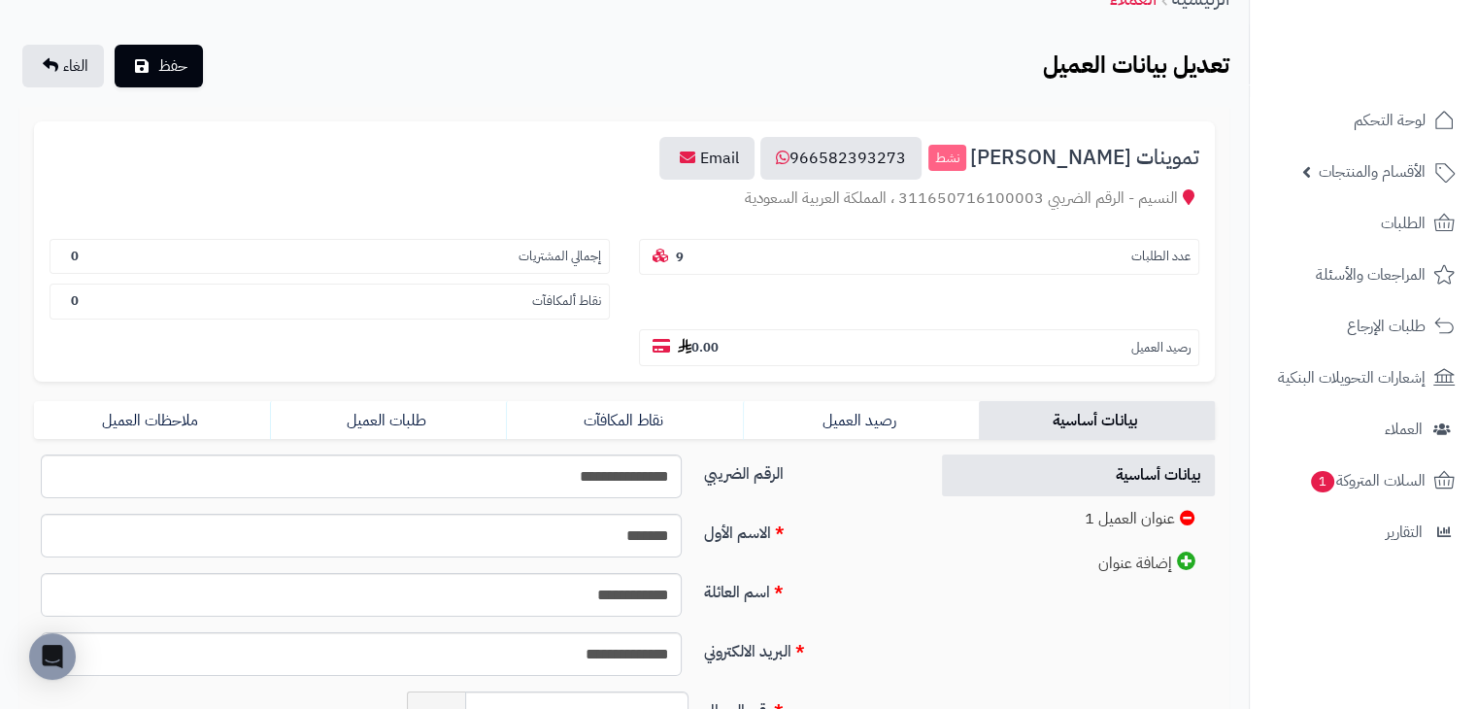
scroll to position [194, 0]
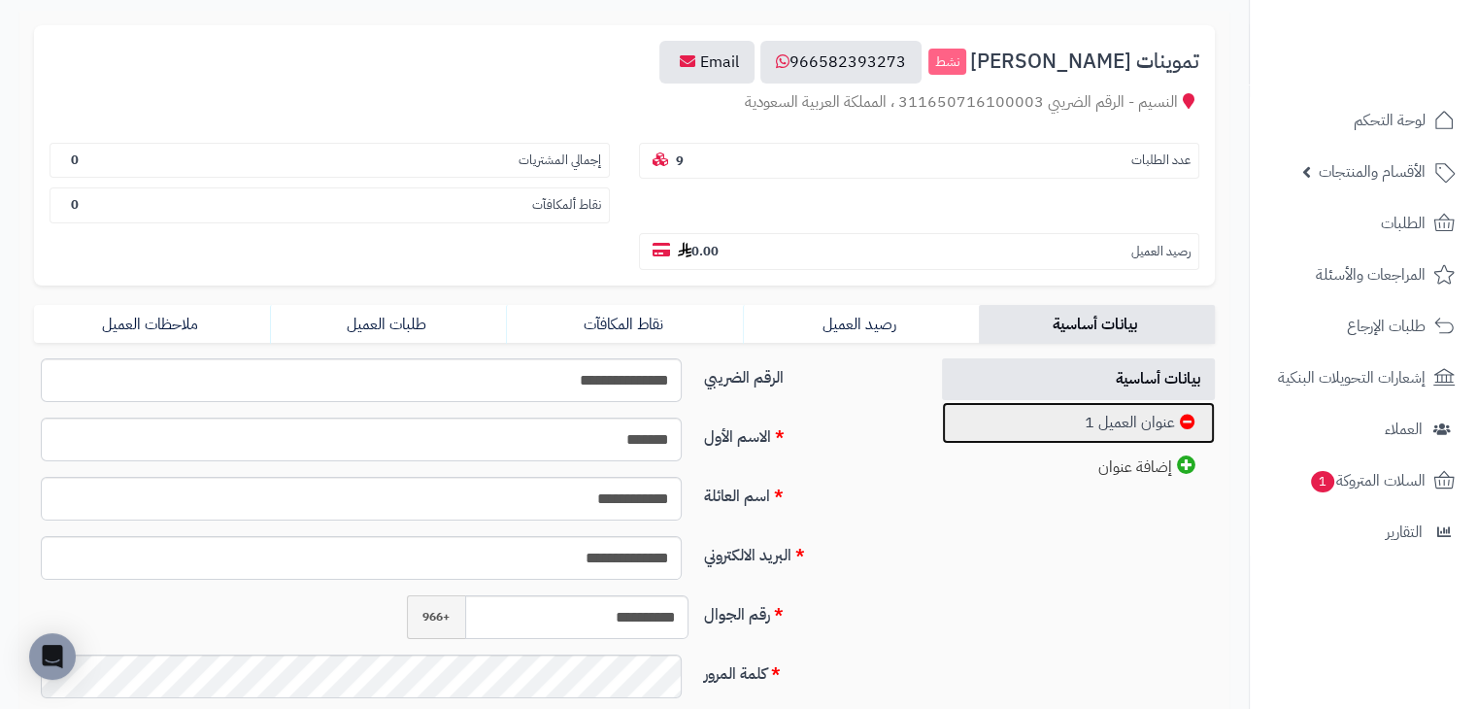
click at [984, 402] on link "عنوان العميل 1" at bounding box center [1079, 423] width 274 height 42
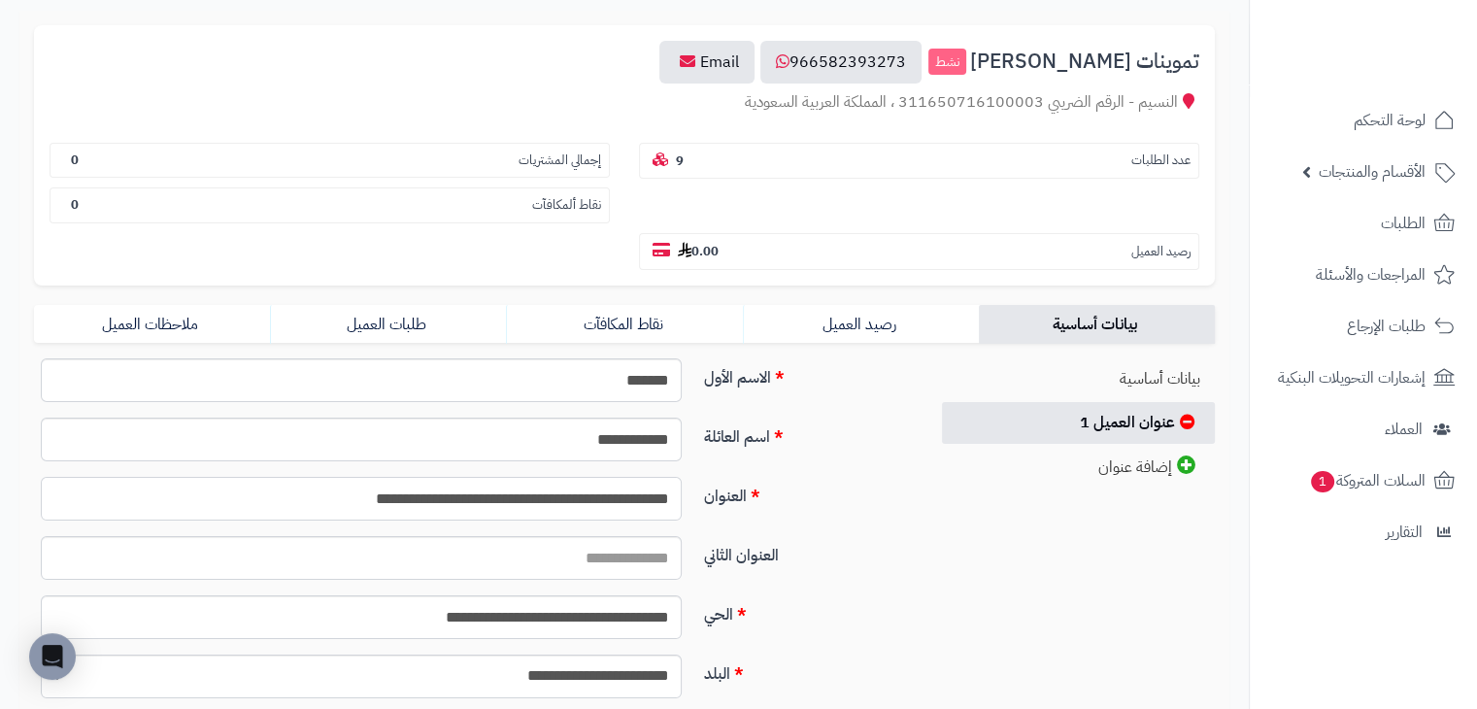
click at [570, 477] on input "**********" at bounding box center [361, 499] width 641 height 44
